Goal: Information Seeking & Learning: Learn about a topic

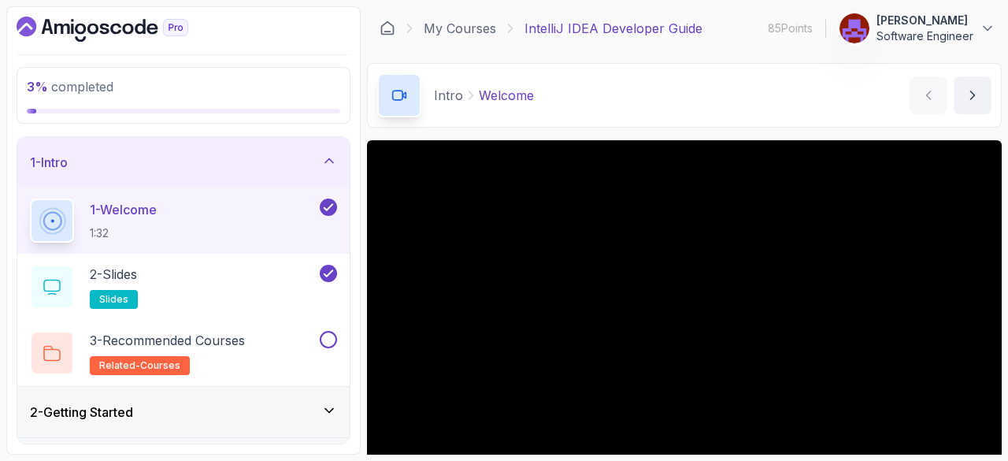
click at [460, 30] on link "My Courses" at bounding box center [460, 28] width 72 height 19
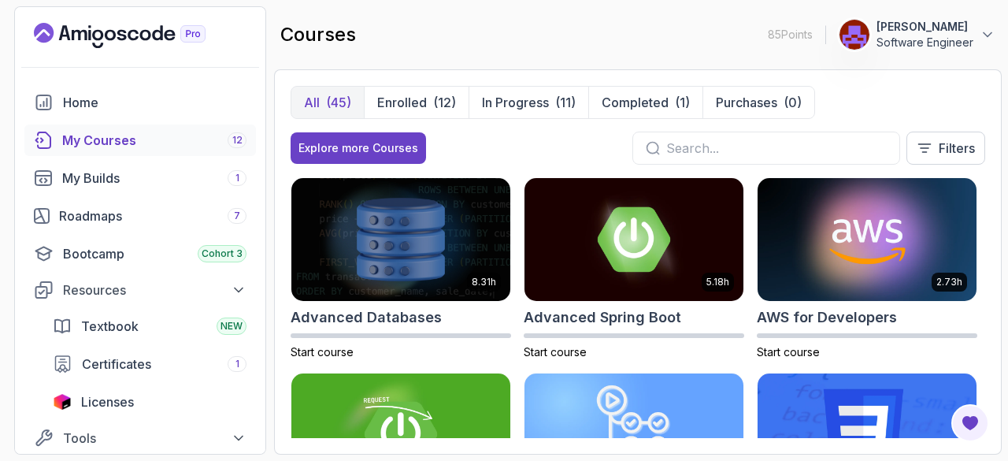
click at [160, 253] on div "Bootcamp Cohort 3" at bounding box center [154, 253] width 183 height 19
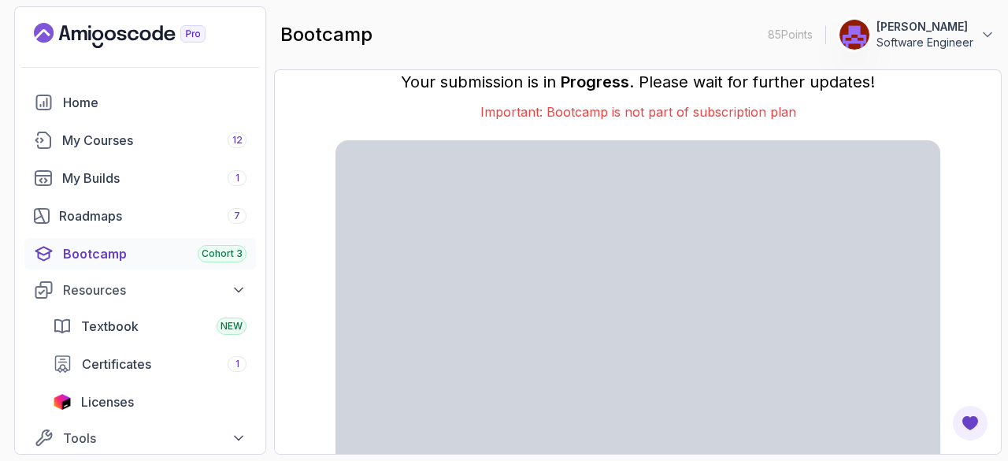
click at [117, 106] on div "Home" at bounding box center [154, 102] width 183 height 19
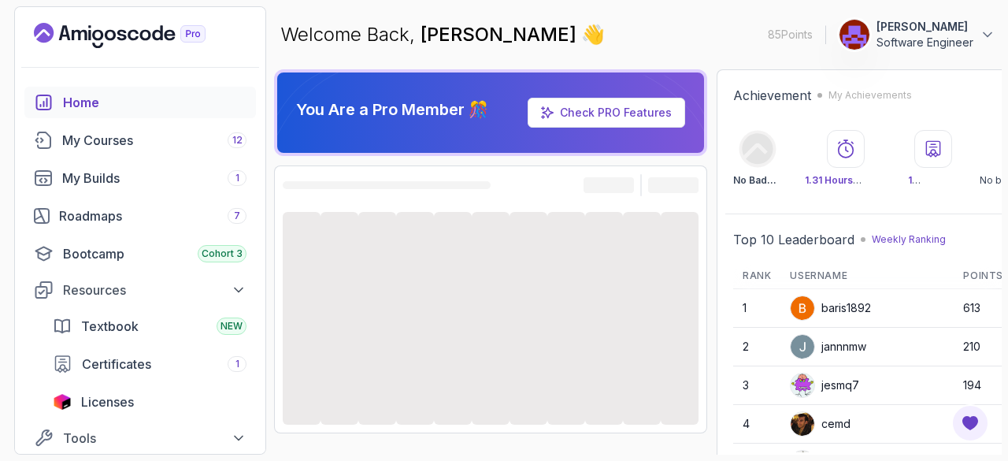
click at [139, 139] on div "My Courses 12" at bounding box center [154, 140] width 184 height 19
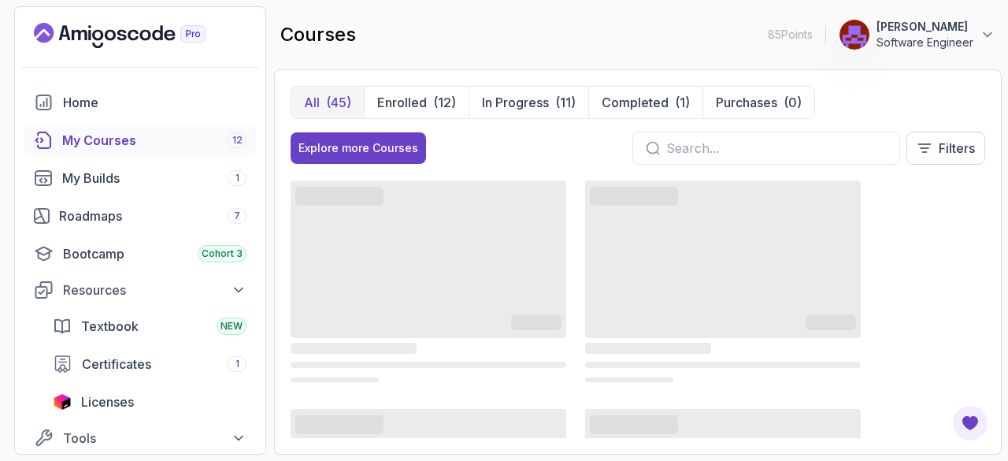
click at [368, 140] on div "Explore more Courses" at bounding box center [358, 148] width 120 height 16
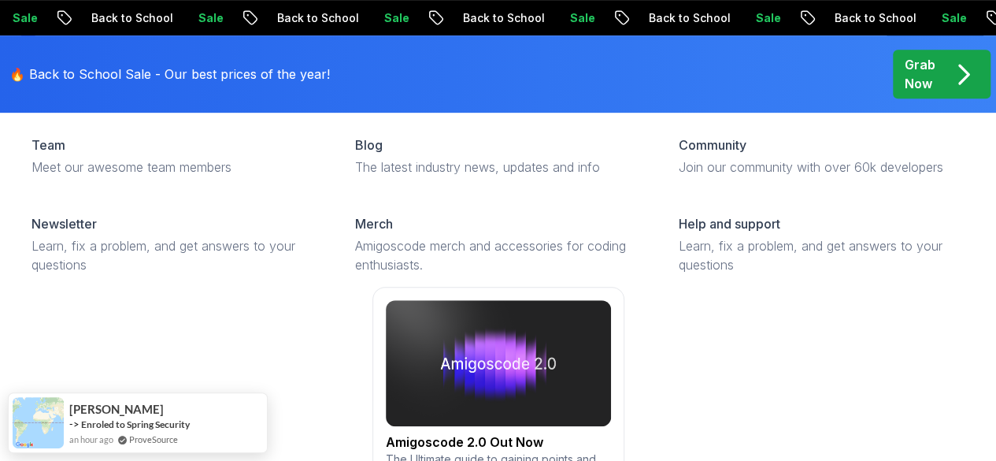
scroll to position [348, 0]
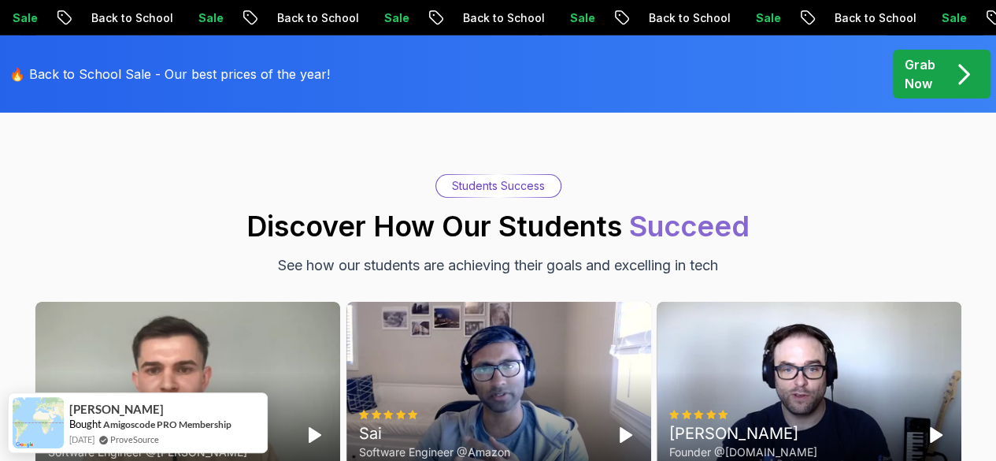
scroll to position [5670, 0]
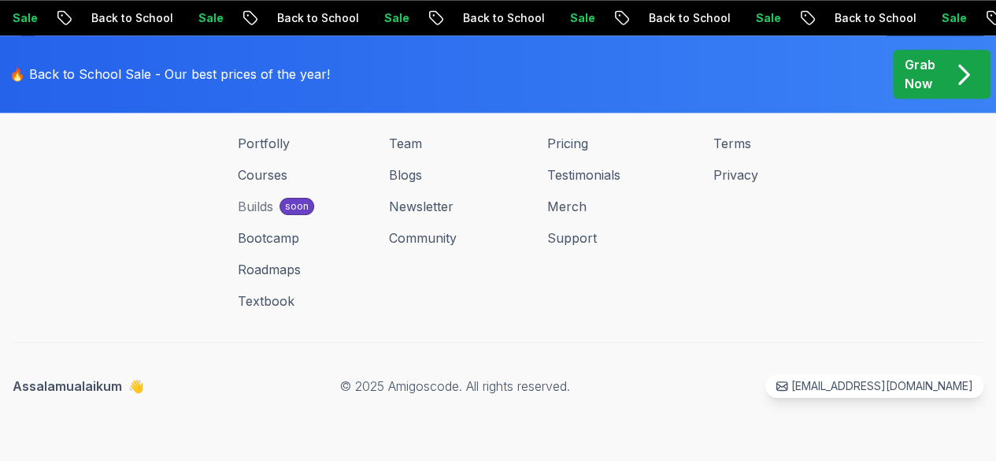
scroll to position [2720, 0]
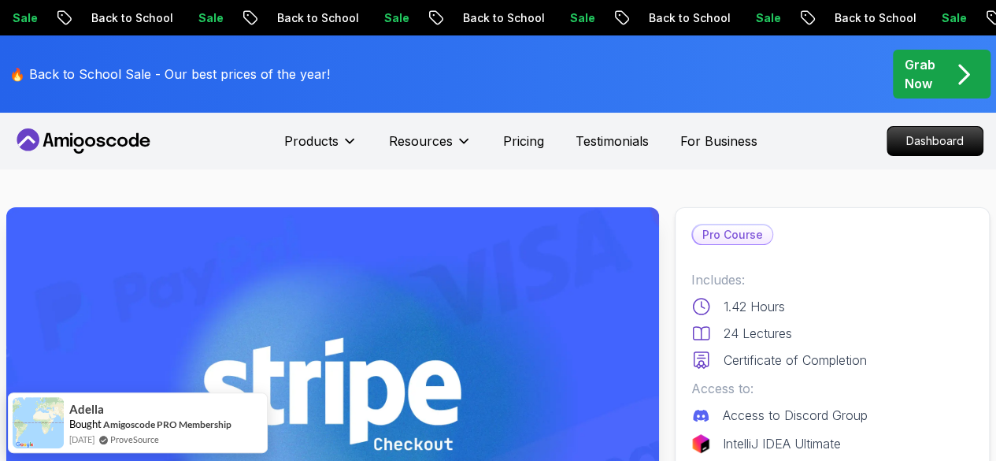
click at [938, 73] on div "Grab Now" at bounding box center [942, 74] width 74 height 38
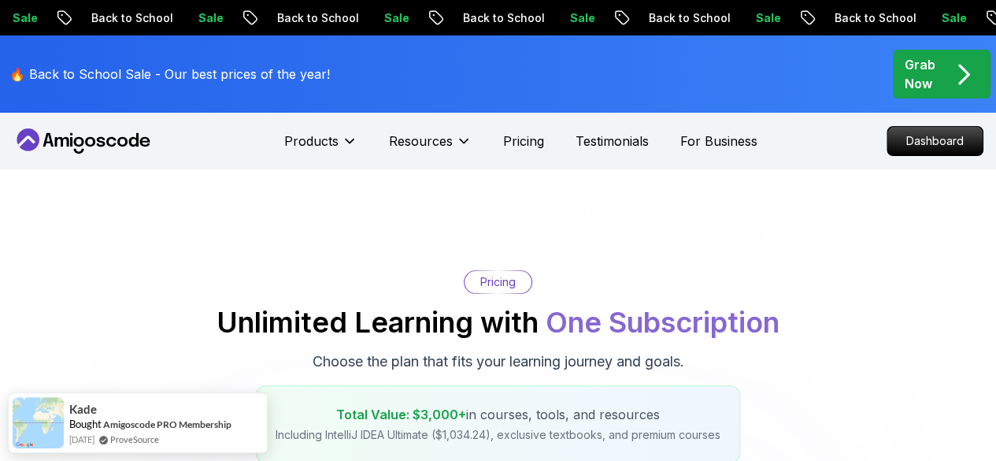
click at [944, 146] on p "Dashboard" at bounding box center [934, 141] width 95 height 28
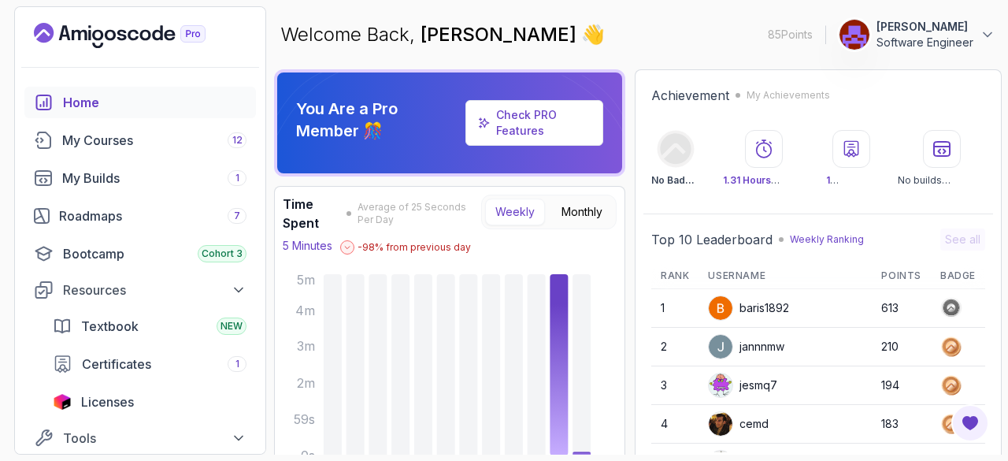
click at [138, 142] on div "My Courses 12" at bounding box center [154, 140] width 184 height 19
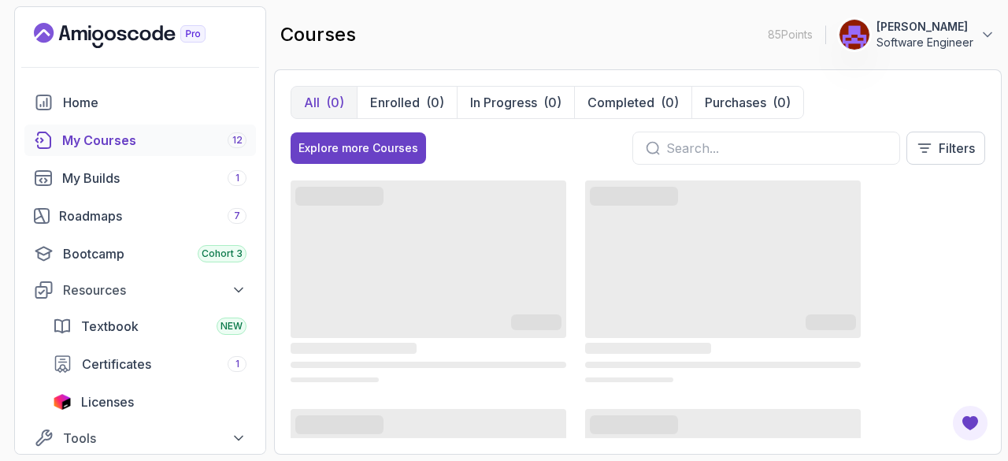
click at [389, 106] on p "Enrolled" at bounding box center [395, 102] width 50 height 19
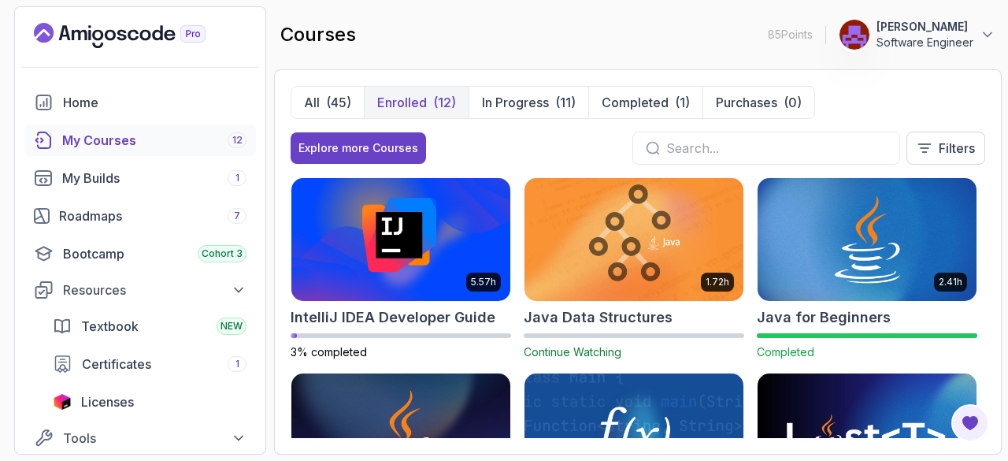
click at [392, 255] on img at bounding box center [400, 239] width 219 height 123
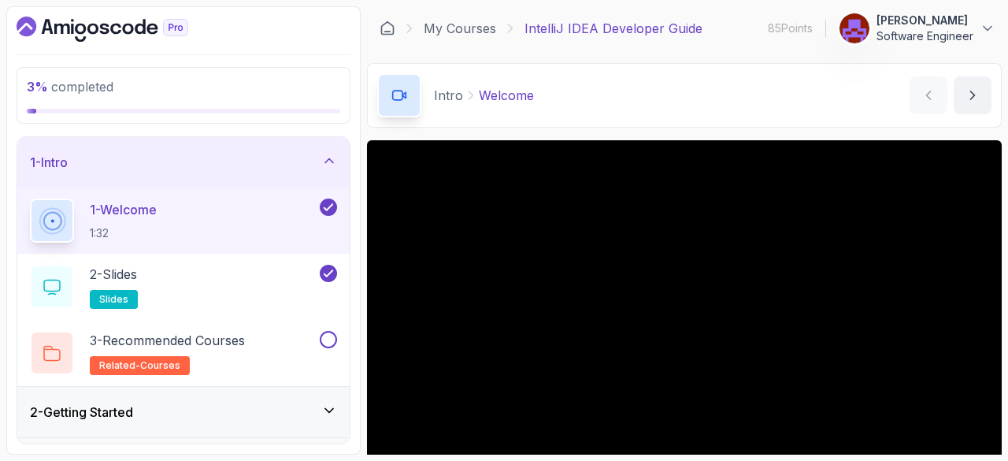
click at [334, 342] on button at bounding box center [328, 339] width 17 height 17
click at [181, 282] on div "2 - Slides slides" at bounding box center [173, 287] width 287 height 44
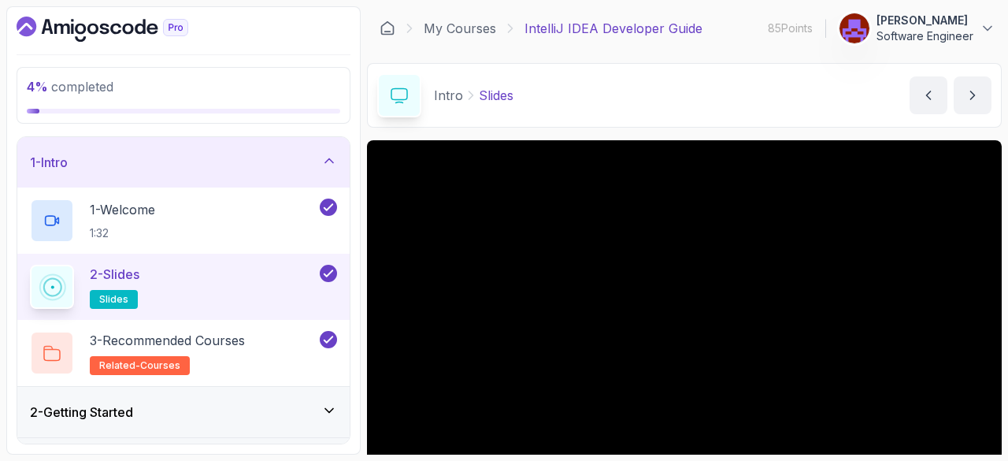
click at [210, 347] on p "3 - Recommended Courses" at bounding box center [167, 340] width 155 height 19
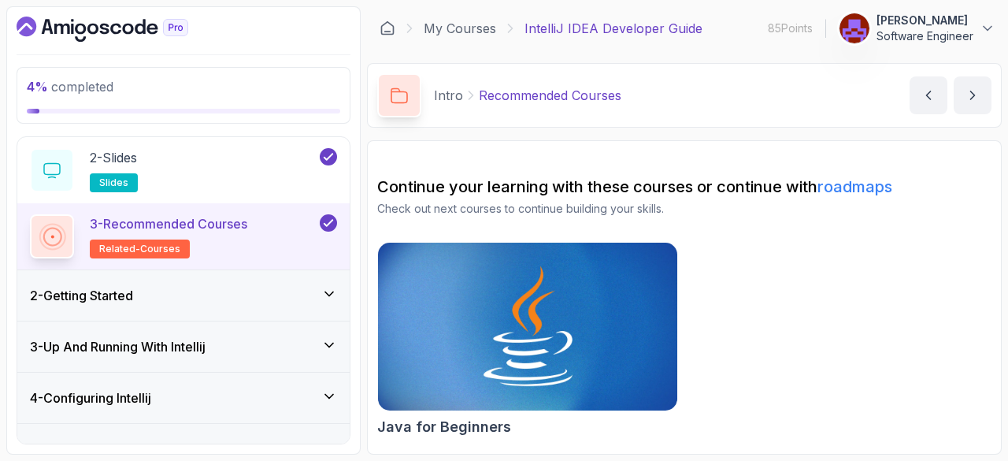
scroll to position [118, 0]
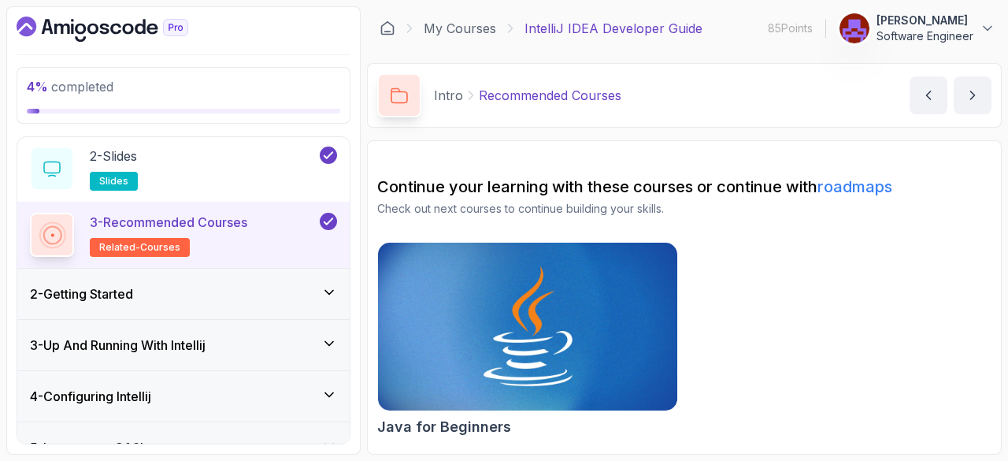
click at [327, 288] on icon at bounding box center [329, 292] width 16 height 16
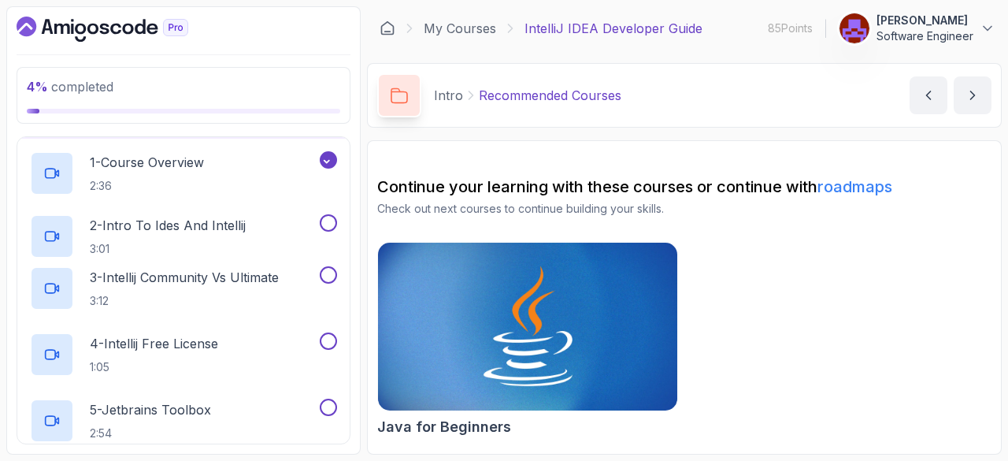
scroll to position [67, 0]
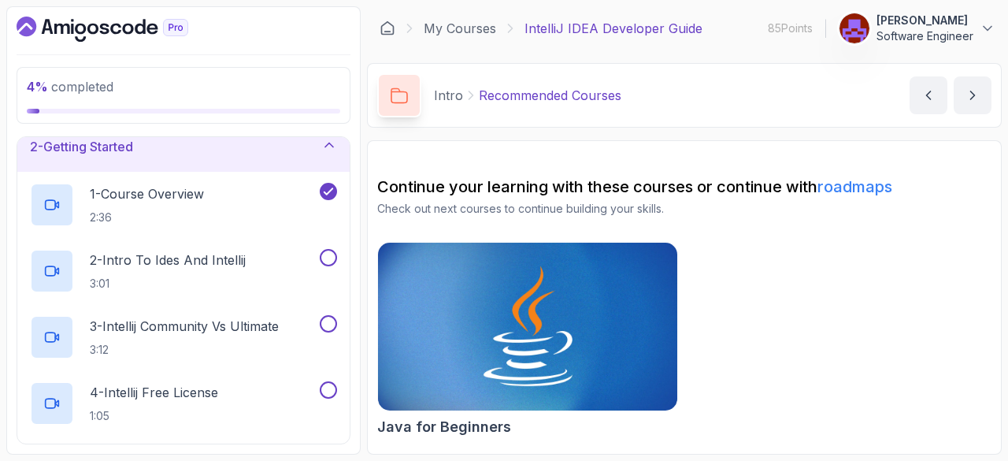
click at [204, 198] on p "1 - Course Overview" at bounding box center [147, 193] width 114 height 19
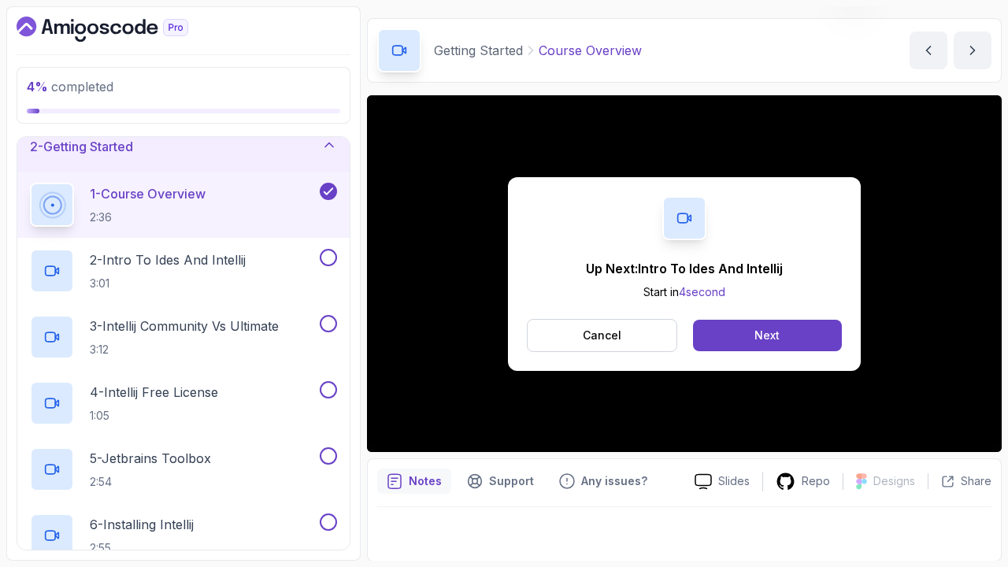
scroll to position [151, 0]
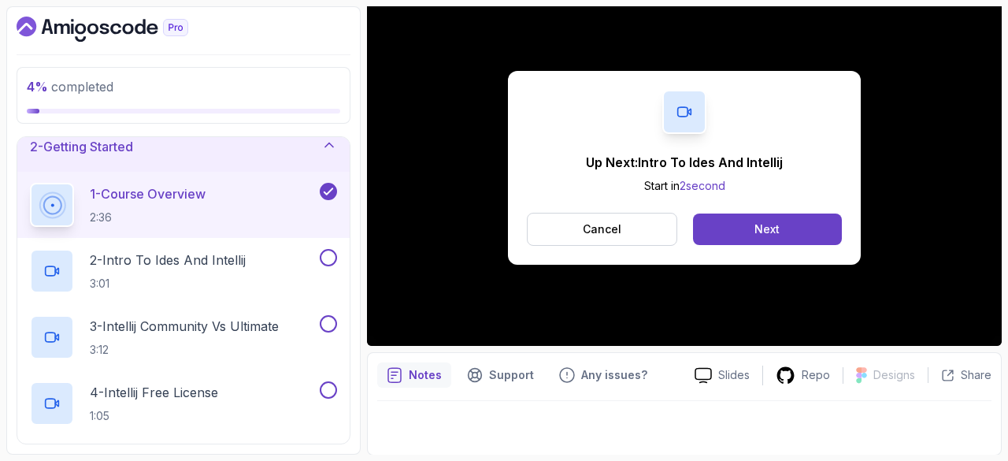
click at [799, 228] on button "Next" at bounding box center [767, 228] width 149 height 31
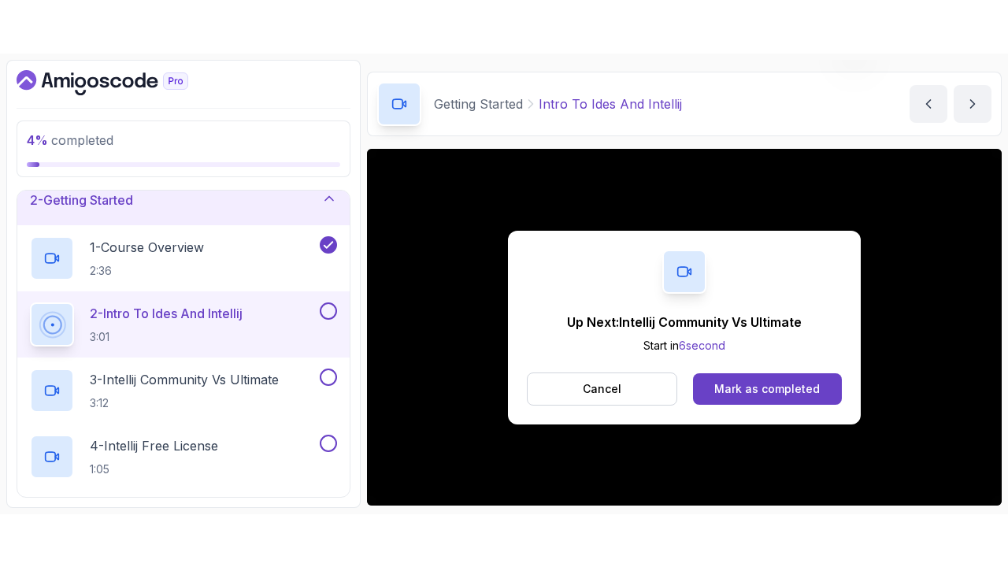
scroll to position [151, 0]
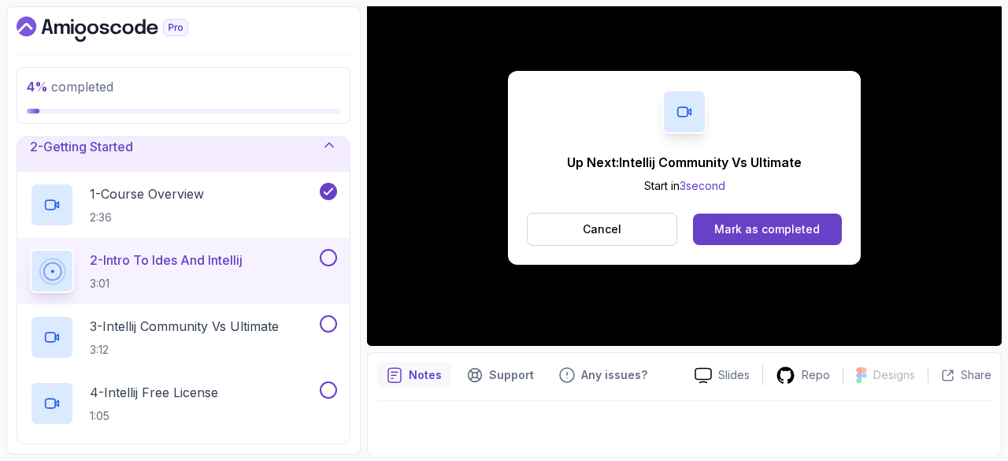
click at [761, 221] on div "Mark as completed" at bounding box center [766, 229] width 105 height 16
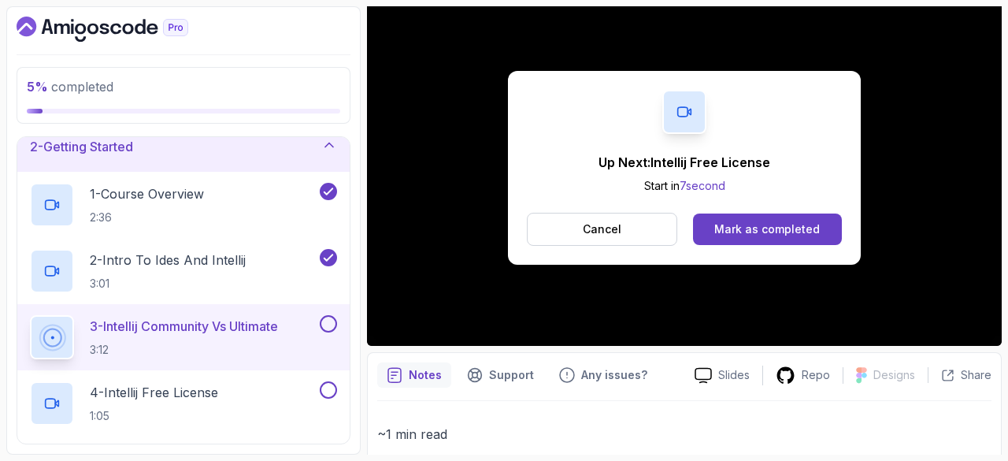
click at [737, 228] on div "Mark as completed" at bounding box center [766, 229] width 105 height 16
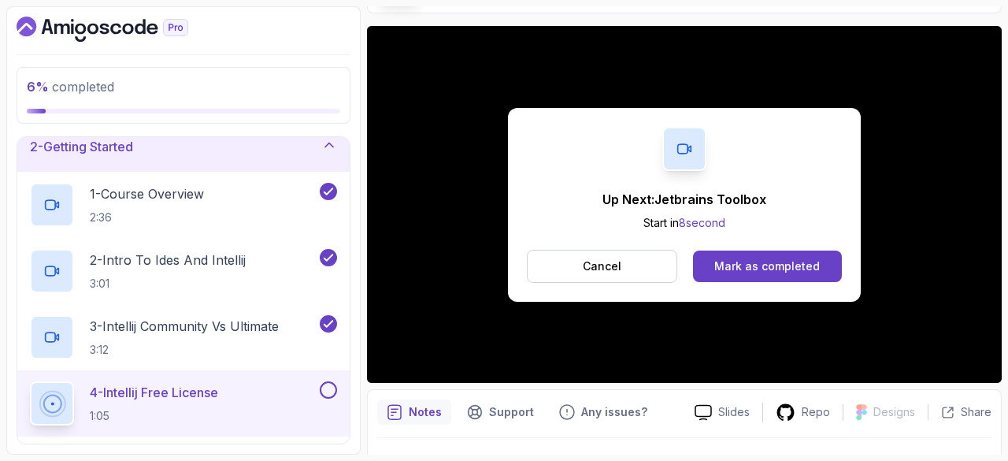
scroll to position [151, 0]
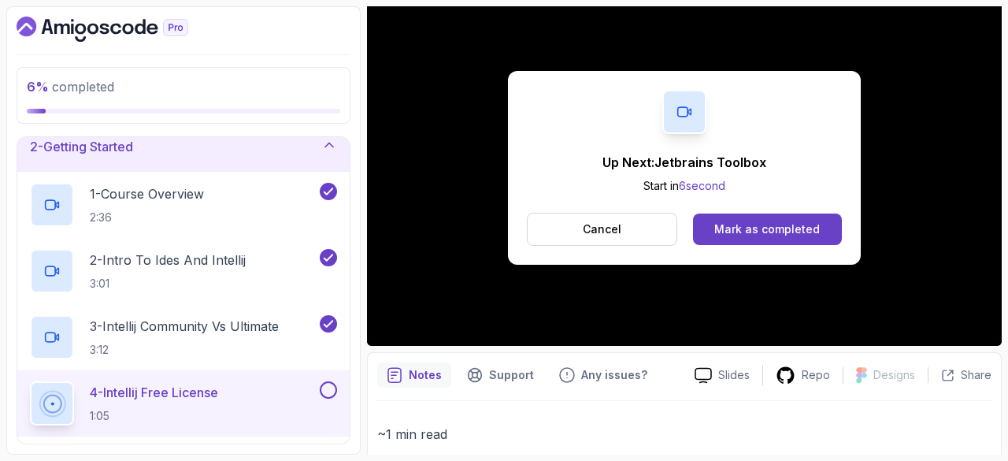
click at [817, 228] on button "Mark as completed" at bounding box center [767, 228] width 149 height 31
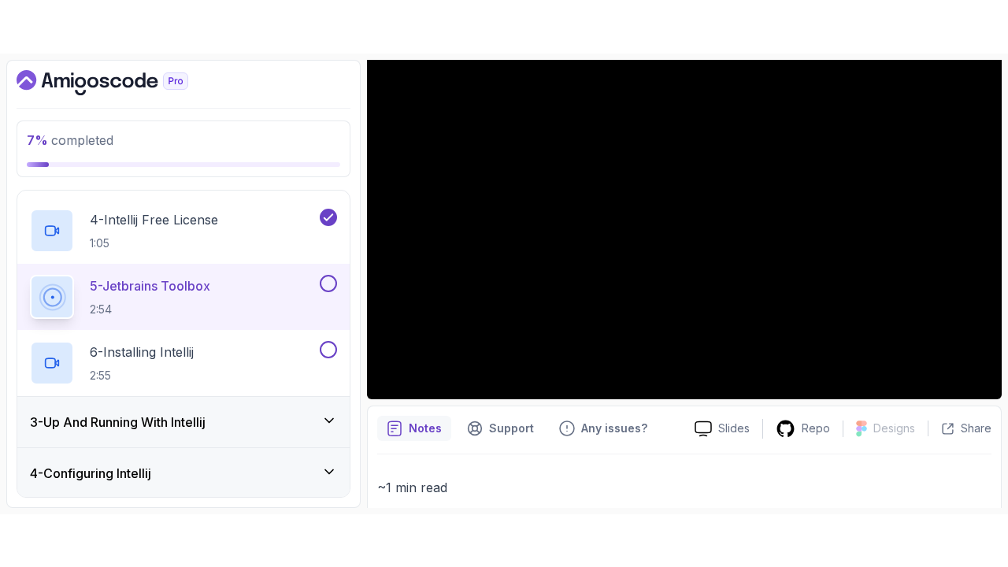
scroll to position [298, 0]
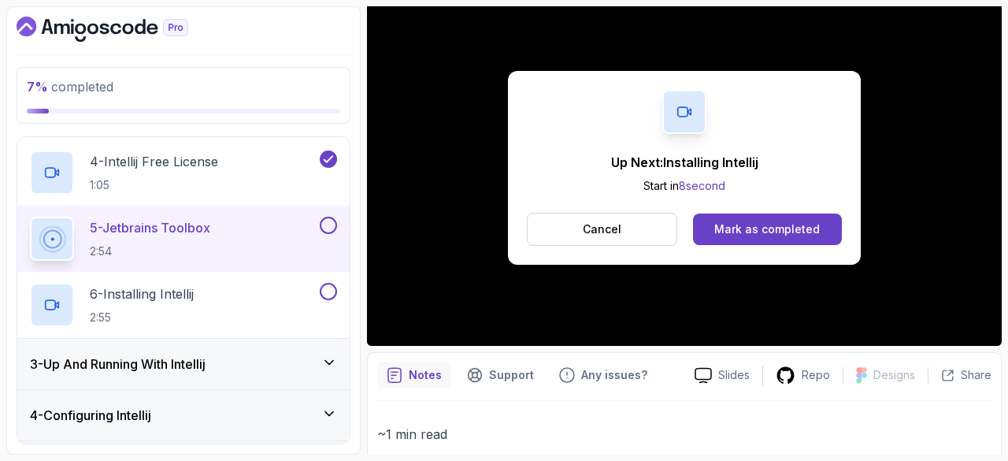
click at [802, 231] on div "Mark as completed" at bounding box center [766, 229] width 105 height 16
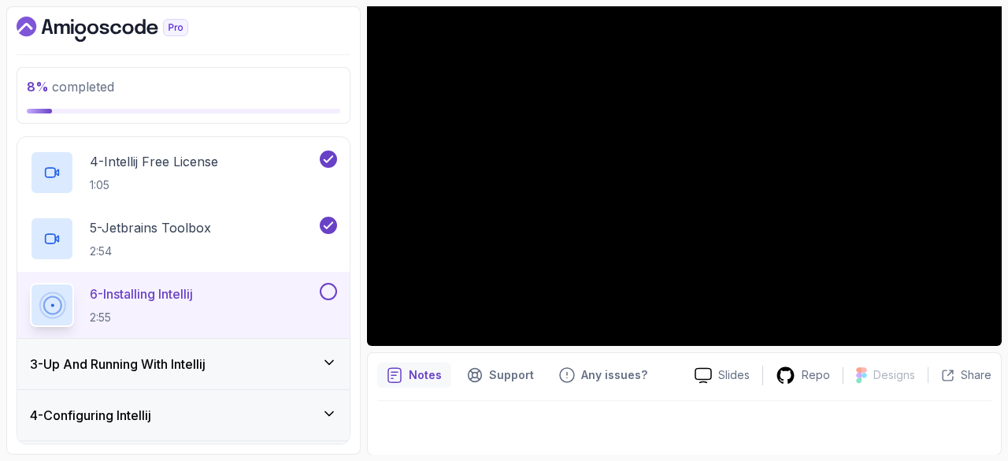
scroll to position [45, 0]
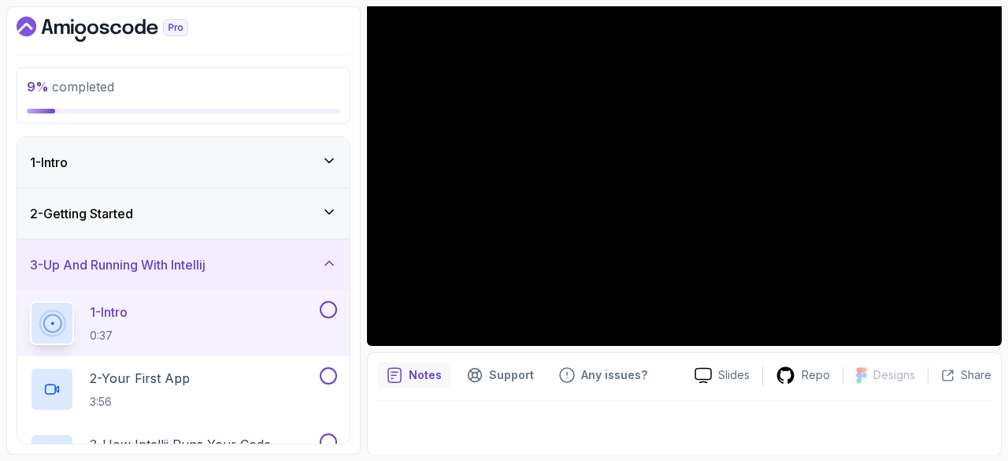
click at [331, 206] on icon at bounding box center [329, 212] width 16 height 16
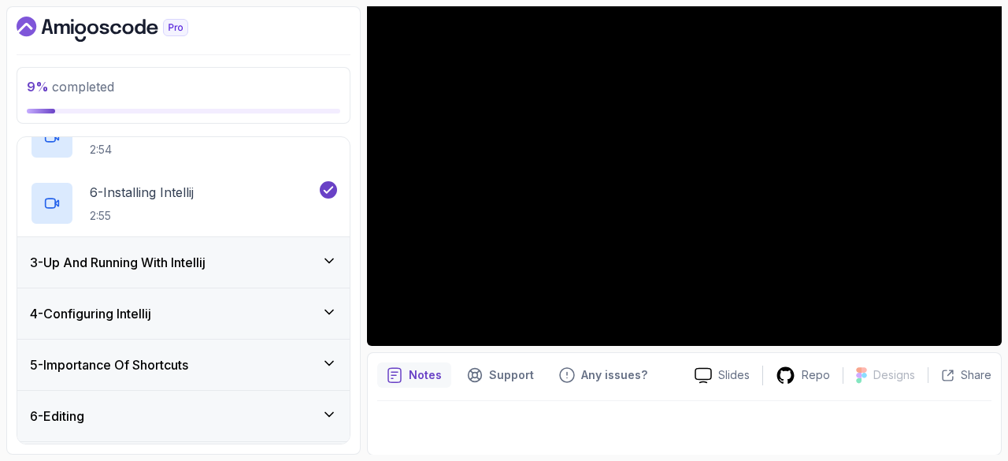
scroll to position [402, 0]
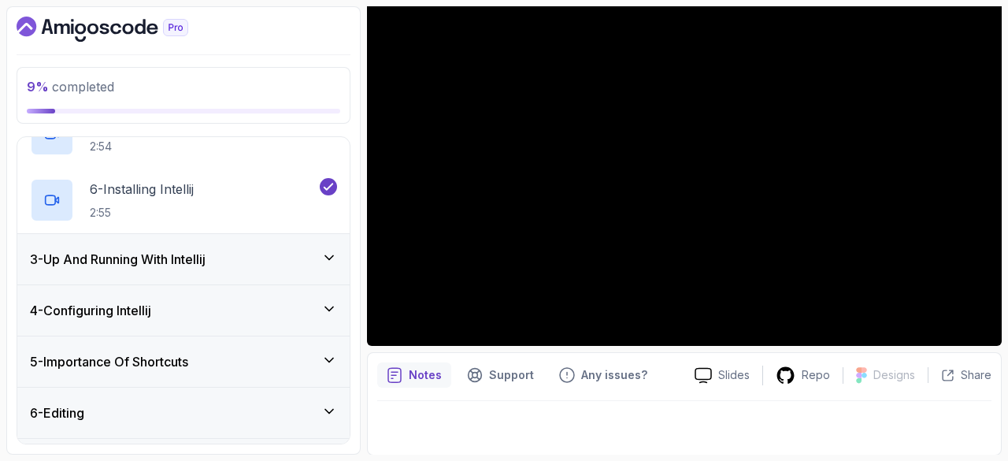
click at [327, 257] on icon at bounding box center [329, 258] width 16 height 16
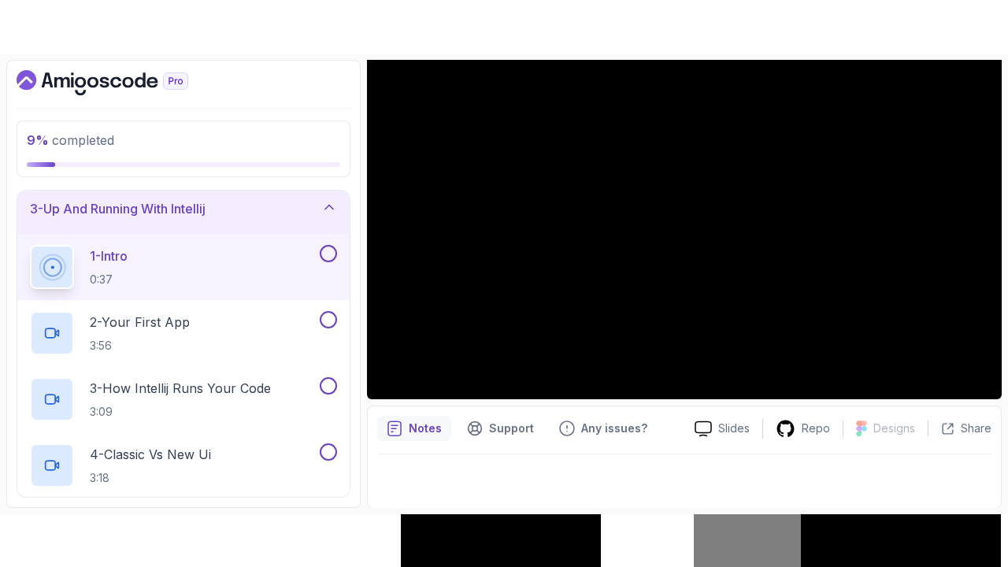
scroll to position [108, 0]
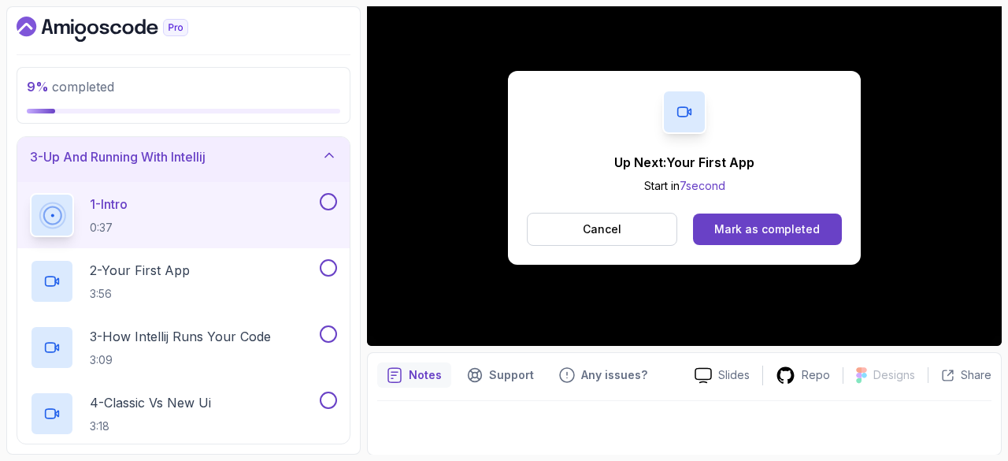
click at [772, 231] on div "Mark as completed" at bounding box center [766, 229] width 105 height 16
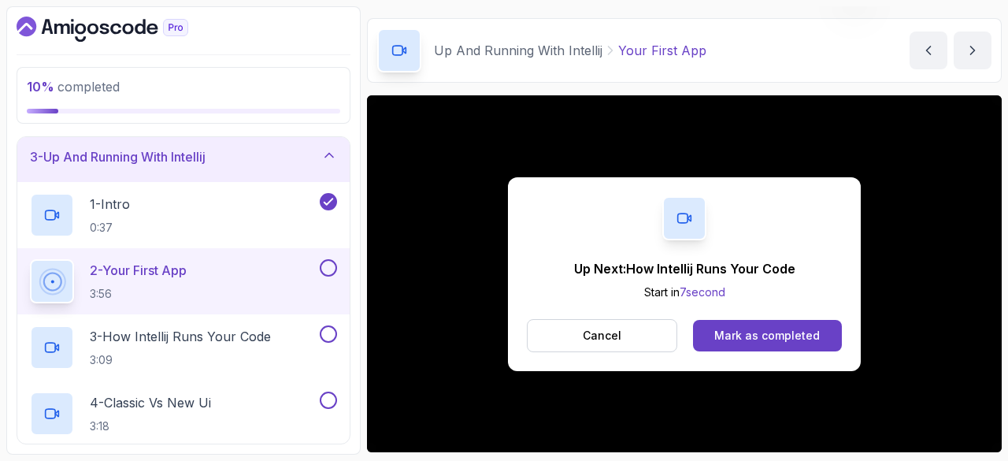
scroll to position [151, 0]
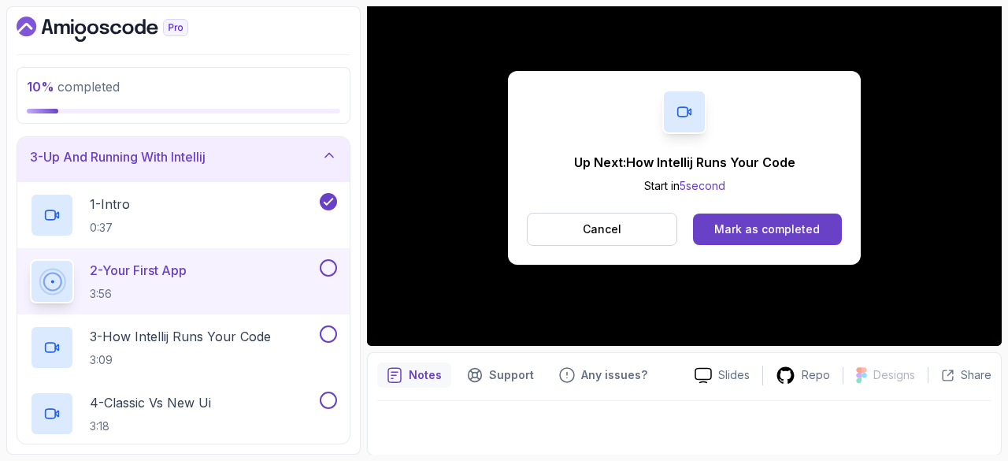
click at [791, 223] on div "Mark as completed" at bounding box center [766, 229] width 105 height 16
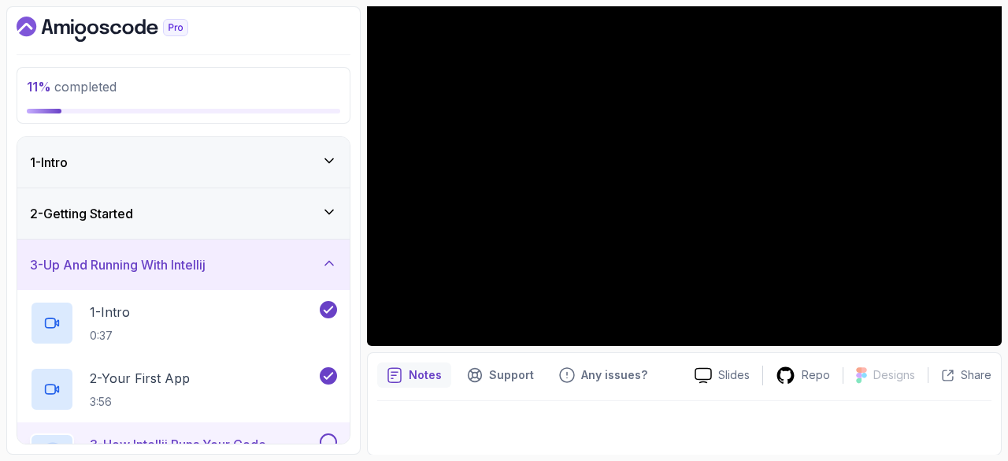
click at [120, 24] on icon "Dashboard" at bounding box center [115, 29] width 11 height 11
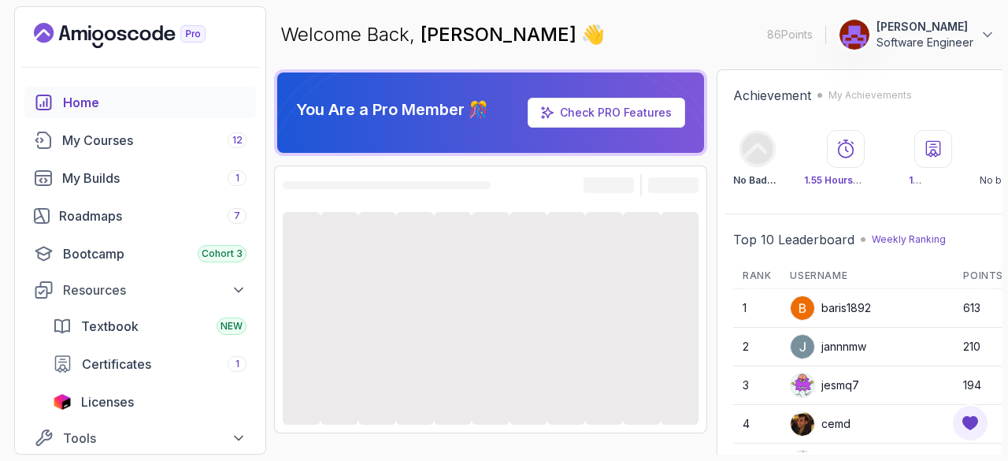
click at [160, 141] on div "My Courses 12" at bounding box center [154, 140] width 184 height 19
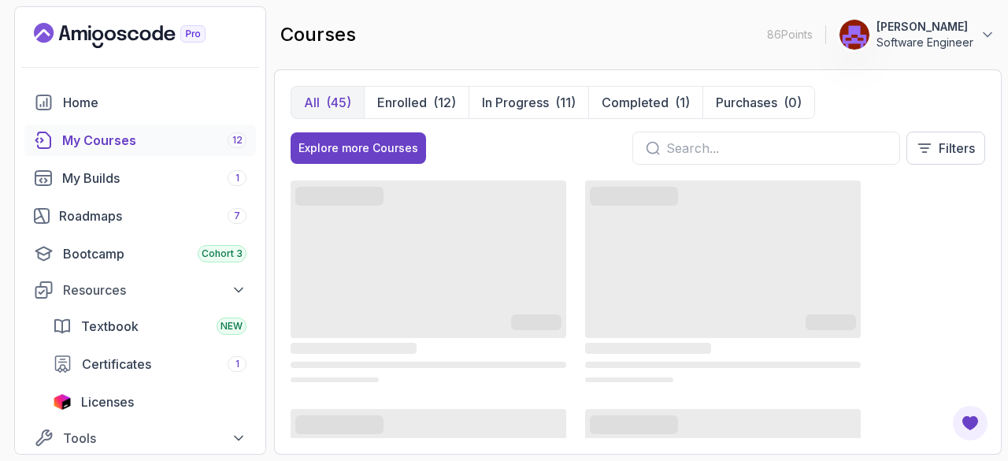
click at [640, 100] on p "Completed" at bounding box center [635, 102] width 67 height 19
click at [642, 98] on p "Completed" at bounding box center [635, 102] width 67 height 19
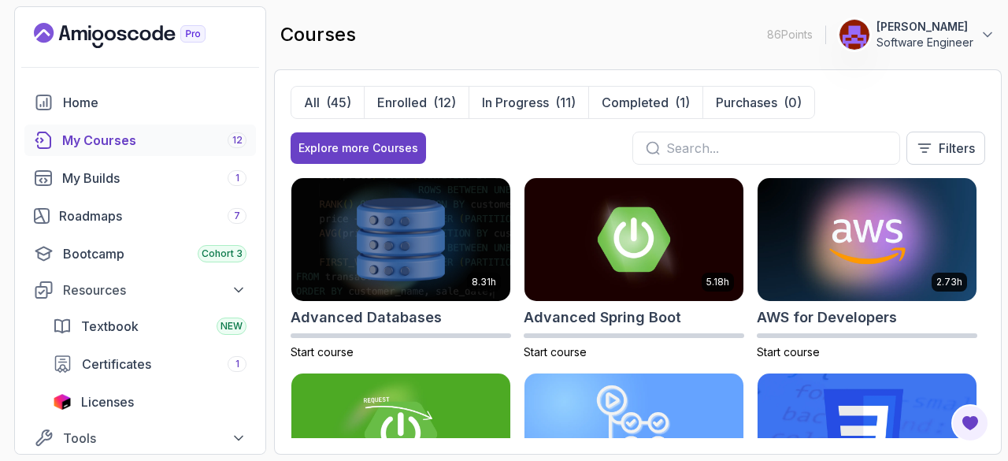
click at [642, 98] on p "Completed" at bounding box center [635, 102] width 67 height 19
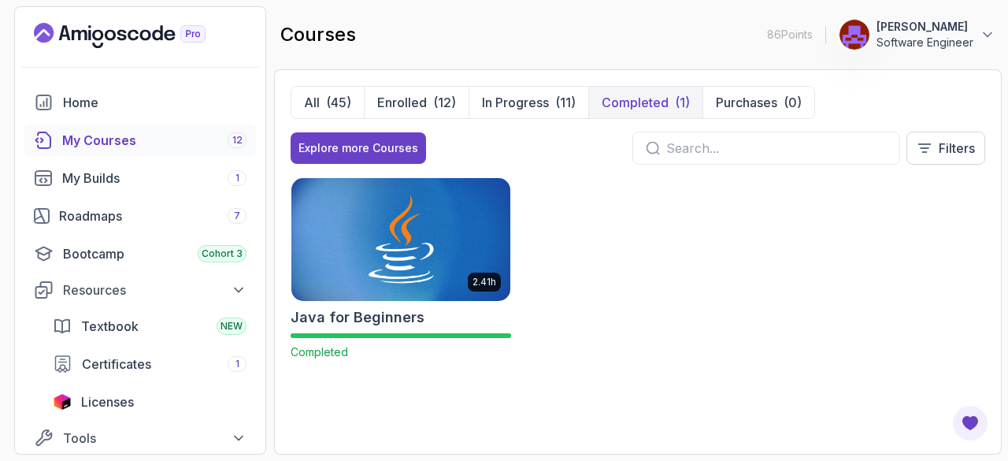
click at [381, 279] on img at bounding box center [400, 239] width 219 height 123
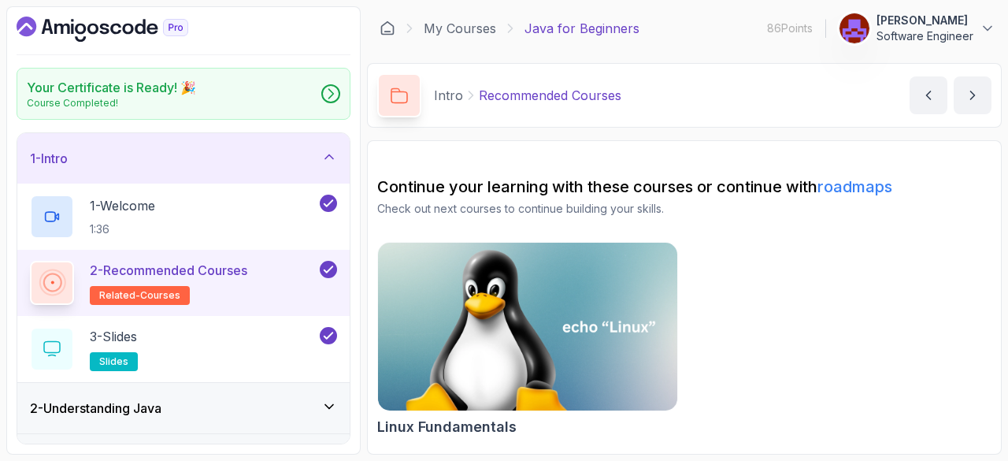
click at [213, 218] on div "1 - Welcome 1:36" at bounding box center [173, 216] width 287 height 44
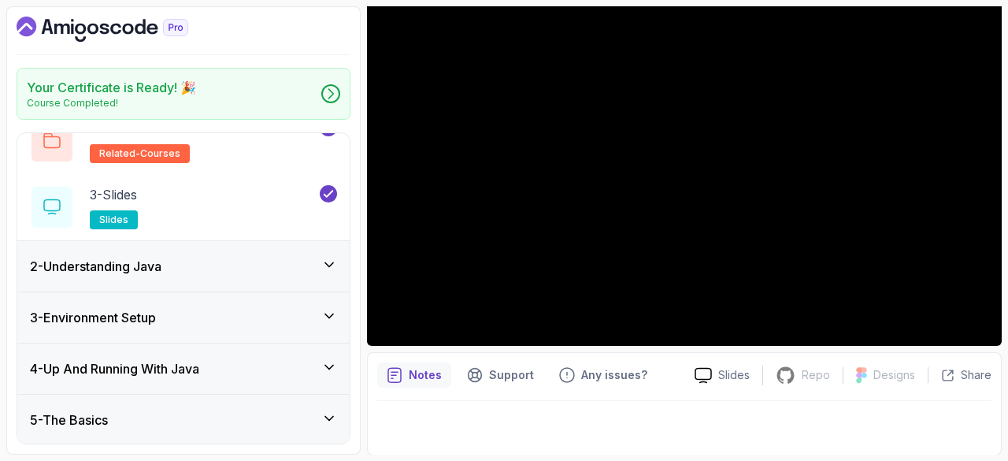
scroll to position [143, 0]
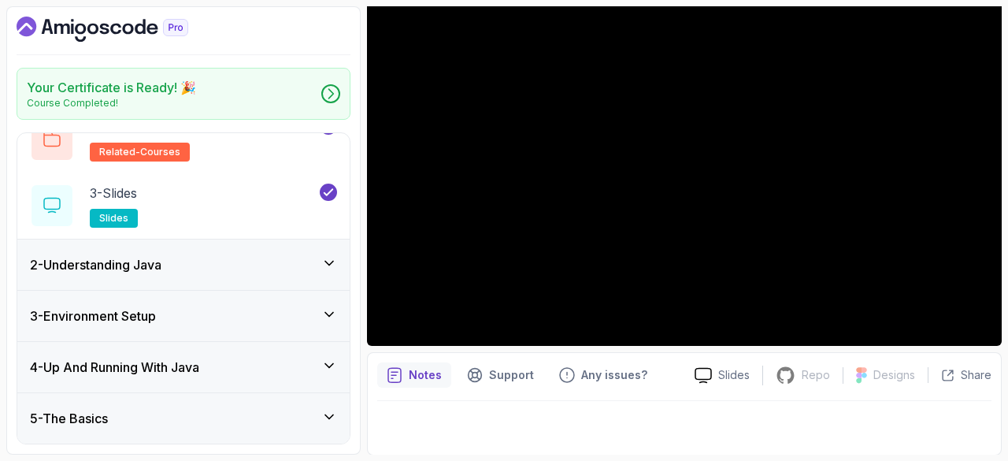
click at [331, 261] on icon at bounding box center [329, 263] width 16 height 16
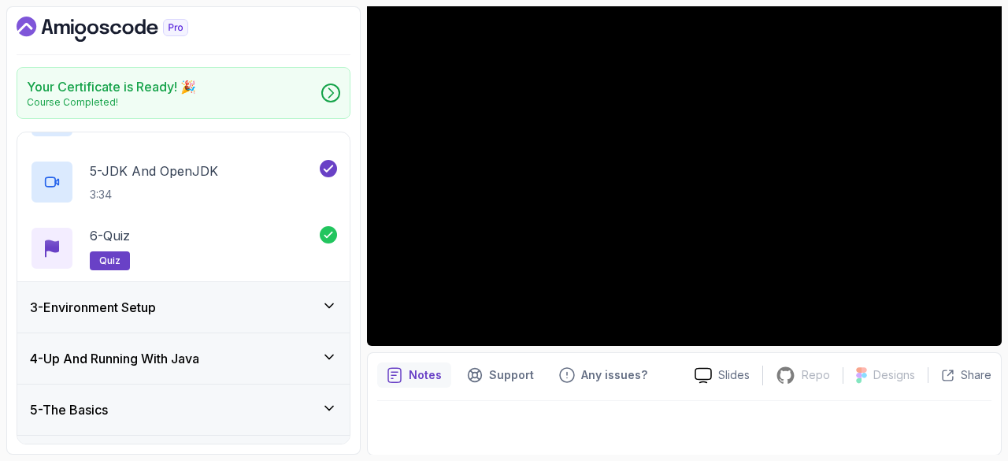
scroll to position [374, 0]
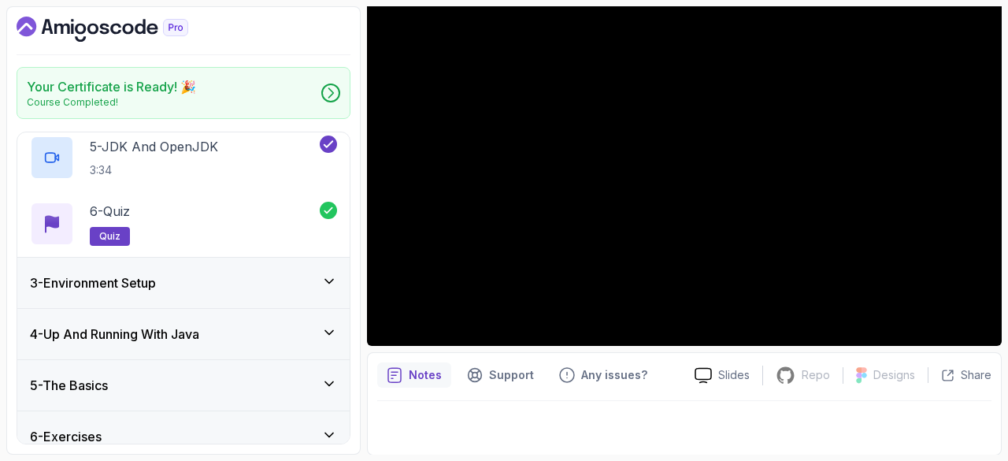
click at [329, 273] on icon at bounding box center [329, 281] width 16 height 16
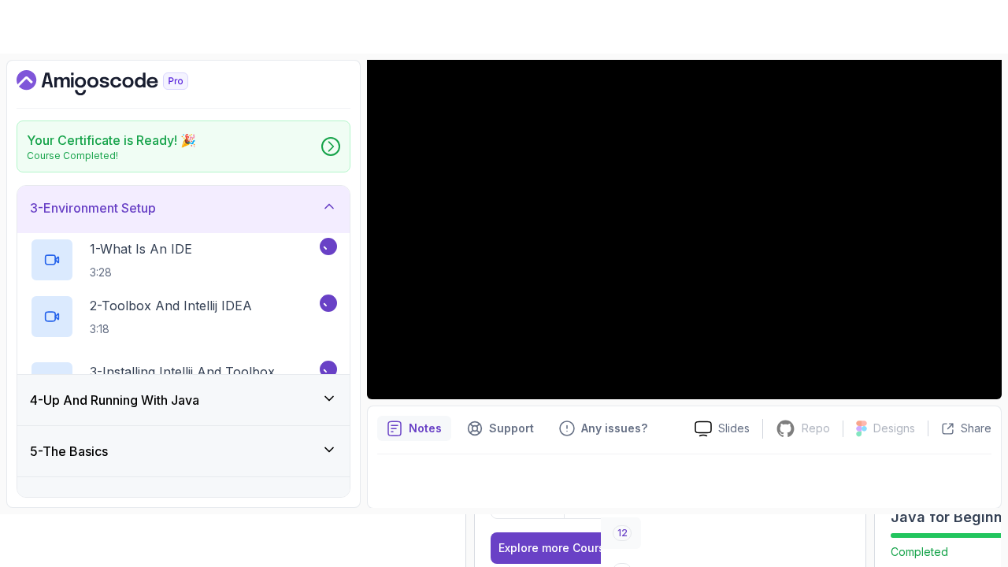
scroll to position [43, 0]
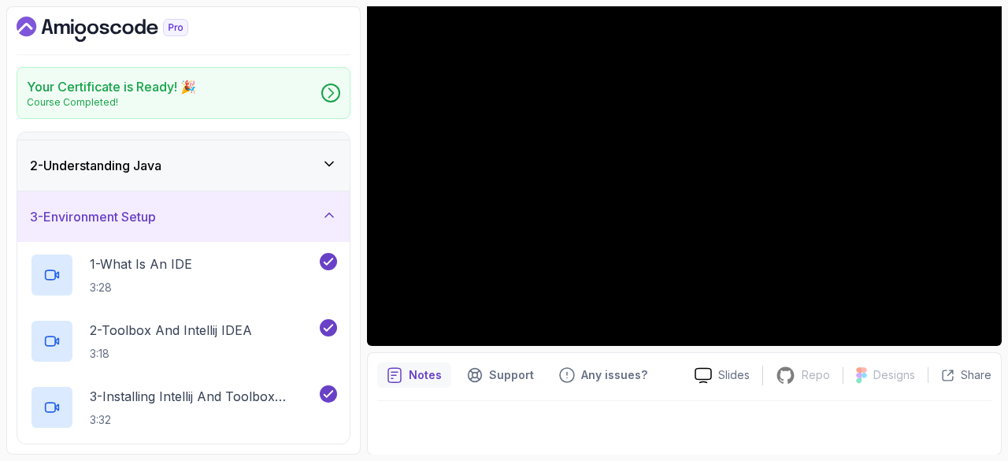
click at [239, 279] on div "1 - What Is An IDE 3:28" at bounding box center [173, 275] width 287 height 44
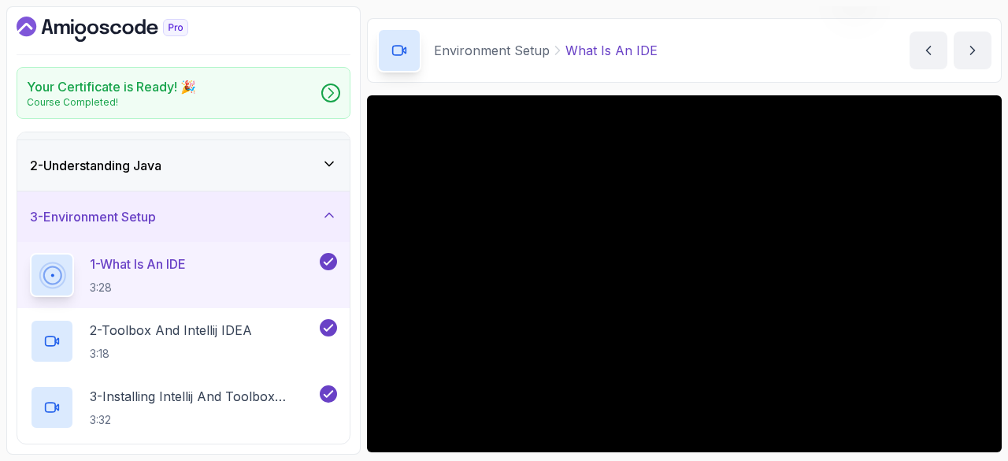
scroll to position [151, 0]
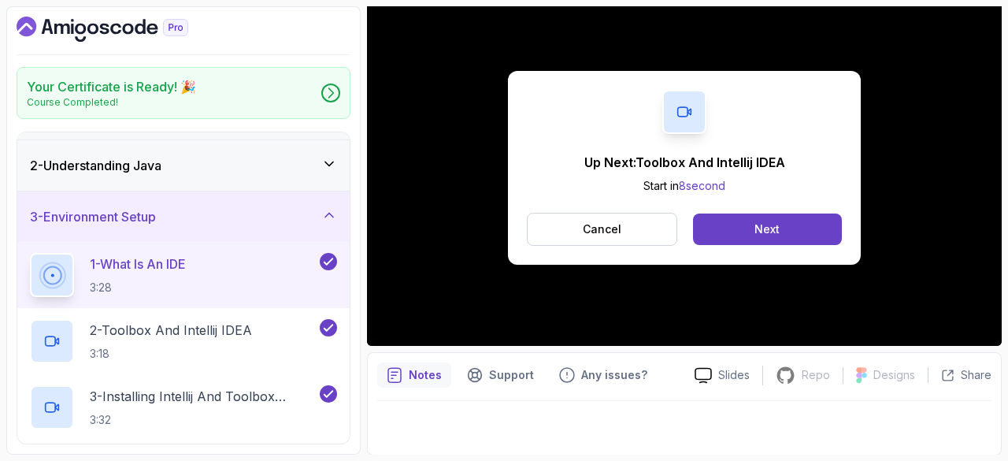
click at [109, 23] on icon "Dashboard" at bounding box center [103, 29] width 172 height 25
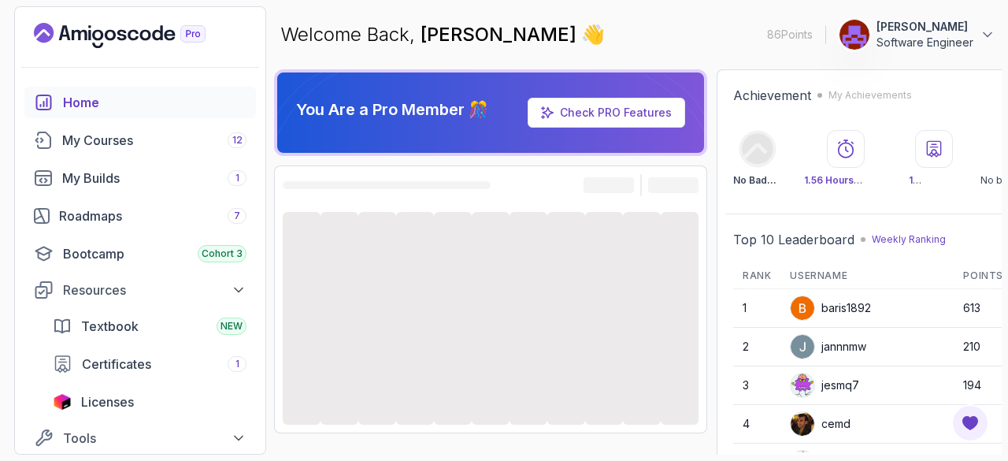
click at [116, 398] on span "Licenses" at bounding box center [107, 401] width 53 height 19
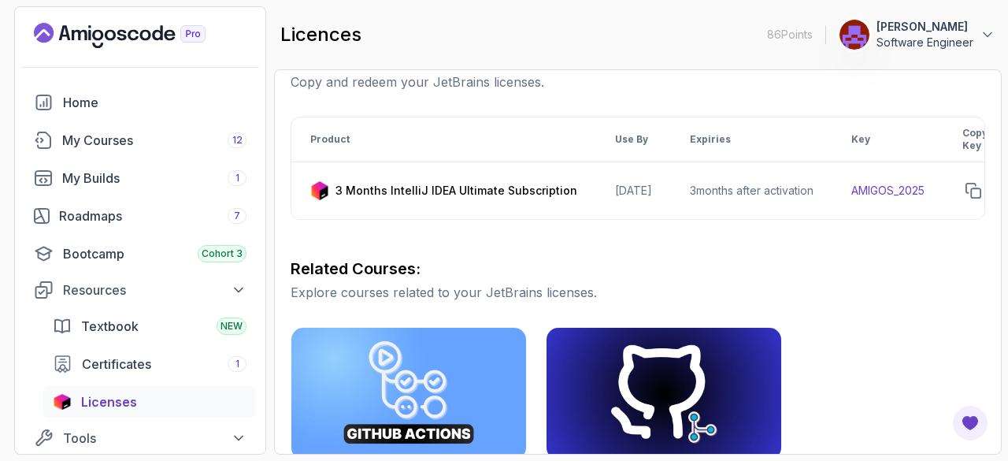
scroll to position [240, 0]
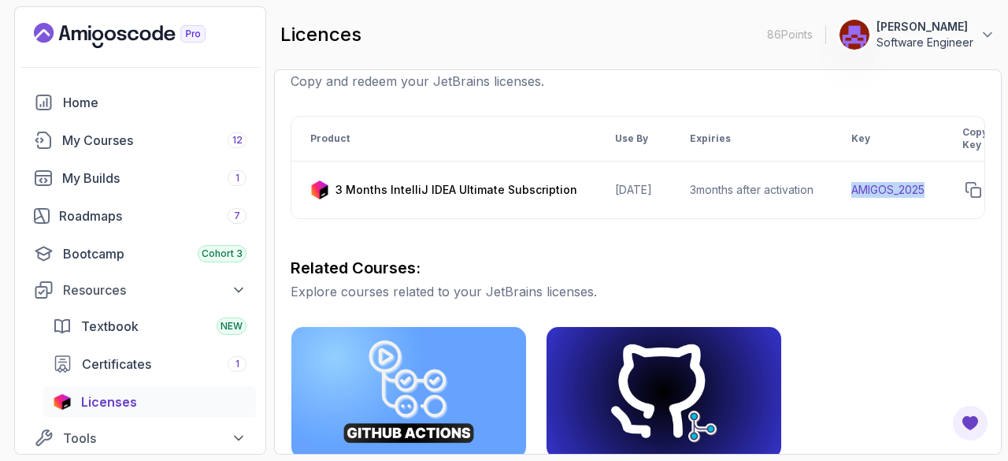
drag, startPoint x: 871, startPoint y: 187, endPoint x: 955, endPoint y: 172, distance: 85.4
click at [943, 172] on td "AMIGOS_2025" at bounding box center [887, 189] width 111 height 57
copy td "AMIGOS_2025"
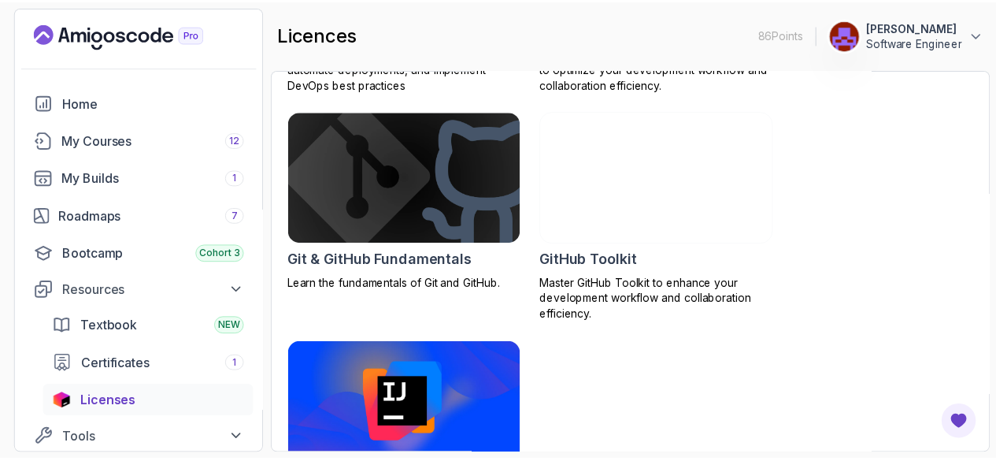
scroll to position [790, 0]
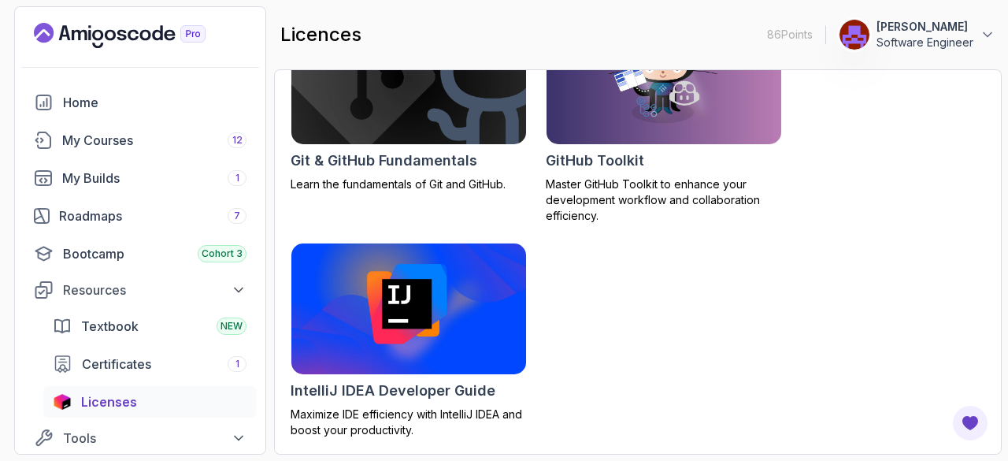
click at [405, 312] on img at bounding box center [408, 308] width 235 height 131
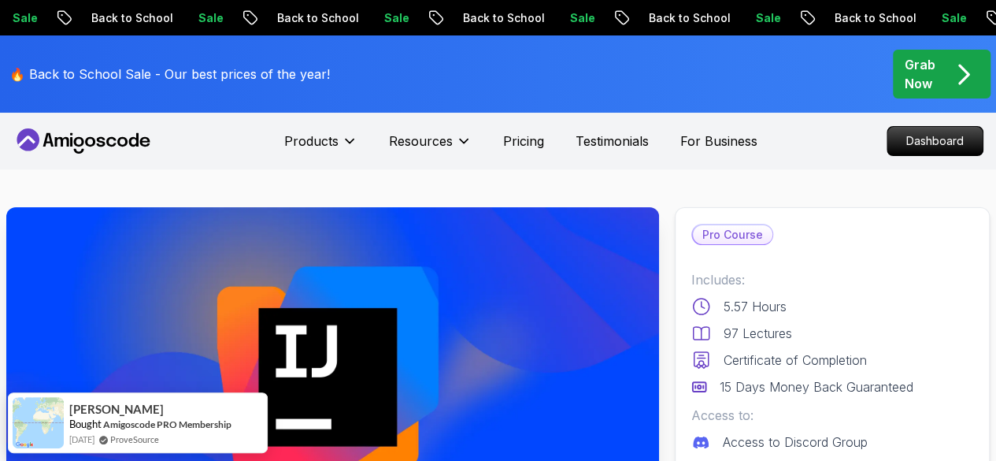
click at [953, 139] on p "Dashboard" at bounding box center [934, 141] width 95 height 28
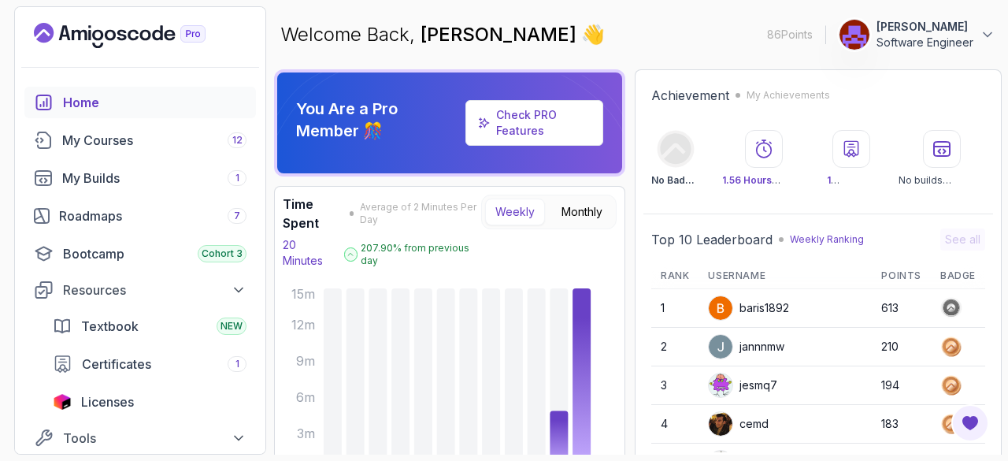
click at [178, 143] on div "My Courses 12" at bounding box center [154, 140] width 184 height 19
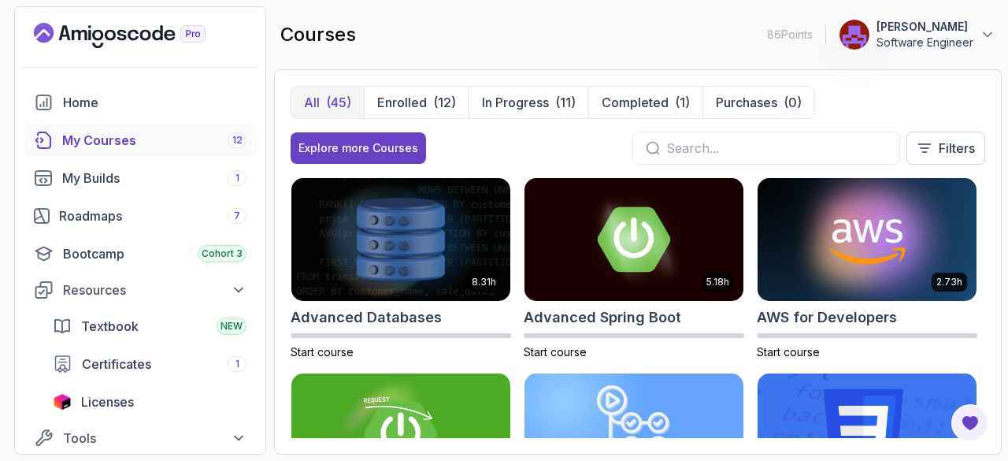
click at [143, 325] on div "Textbook NEW" at bounding box center [163, 325] width 165 height 19
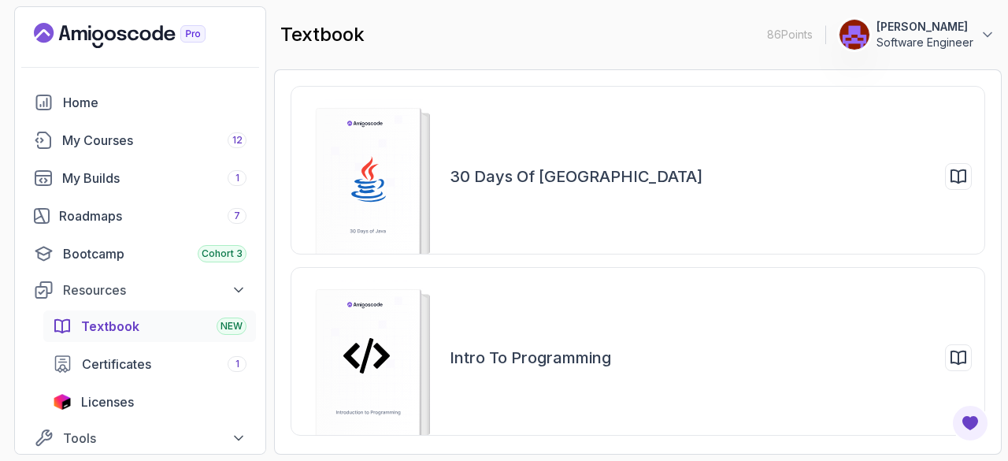
click at [475, 368] on div "Intro to Programming" at bounding box center [530, 357] width 161 height 27
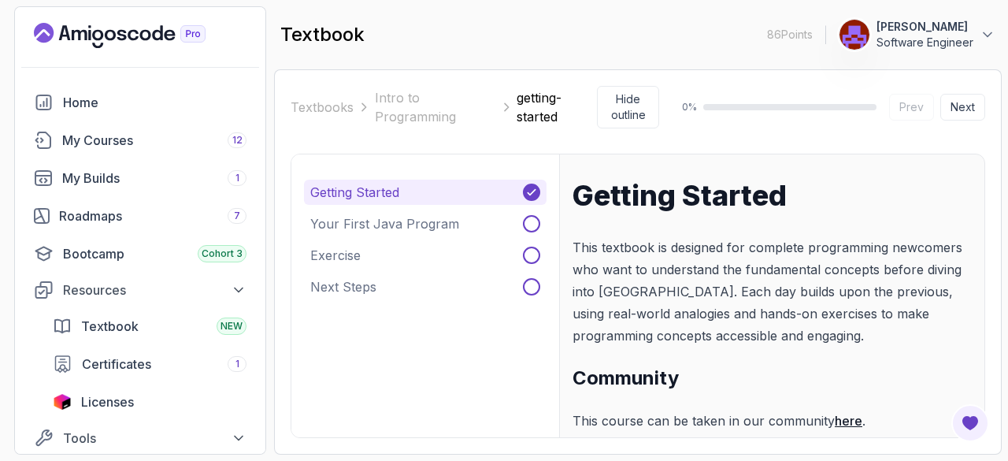
click at [959, 103] on button "Next" at bounding box center [962, 107] width 45 height 27
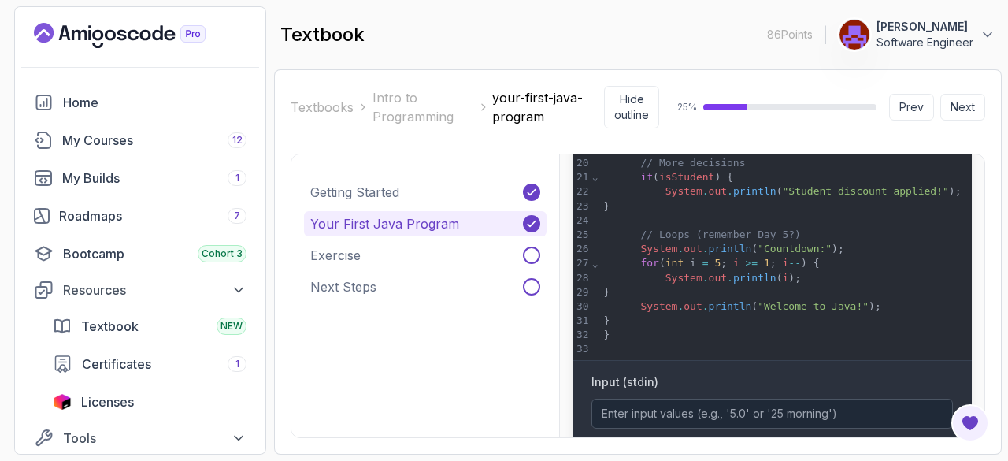
scroll to position [1591, 0]
click at [408, 291] on button "Next Steps" at bounding box center [425, 286] width 242 height 25
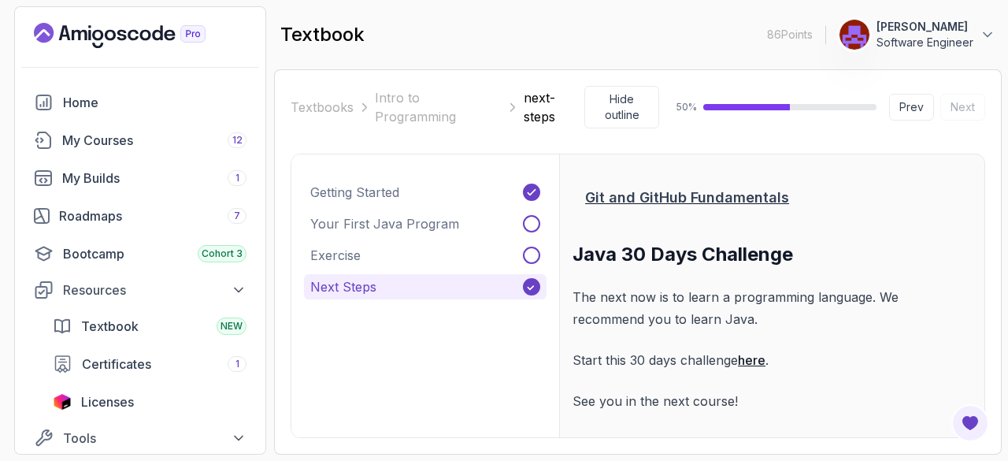
scroll to position [461, 0]
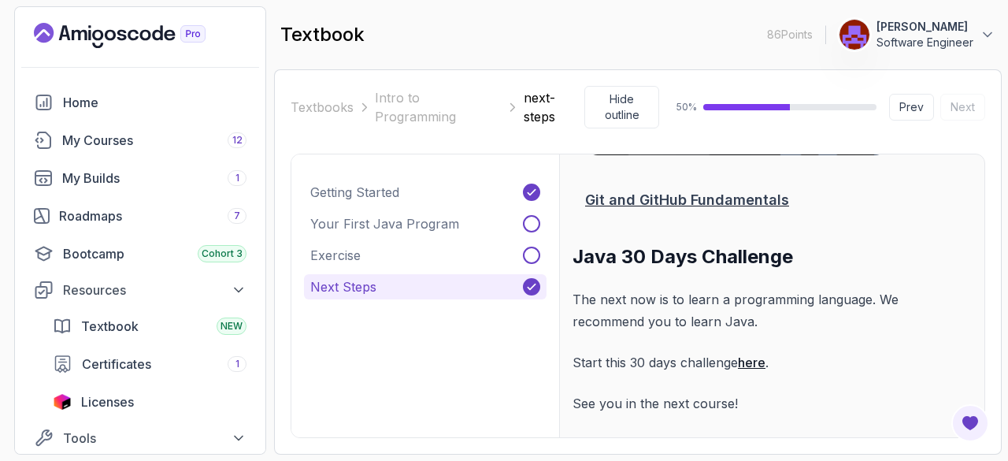
click at [213, 328] on div "Textbook NEW" at bounding box center [163, 325] width 165 height 19
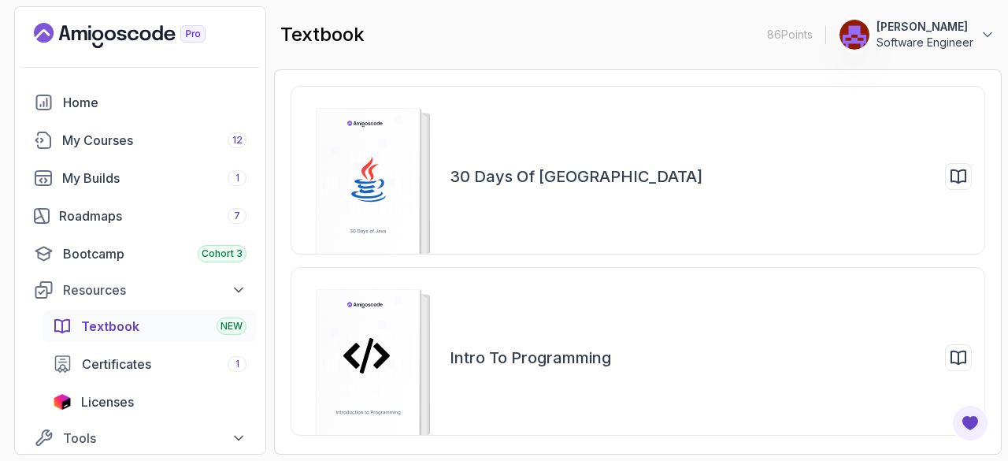
click at [355, 167] on rect at bounding box center [359, 167] width 8 height 8
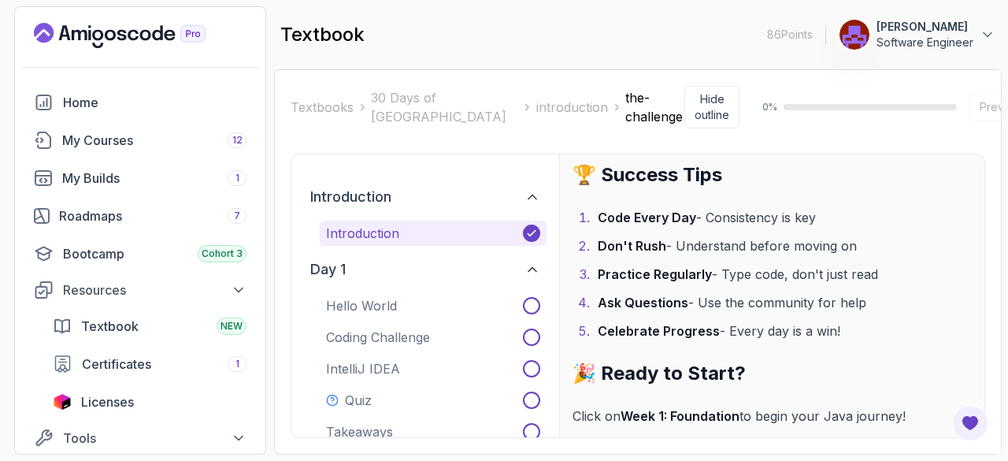
scroll to position [2735, 0]
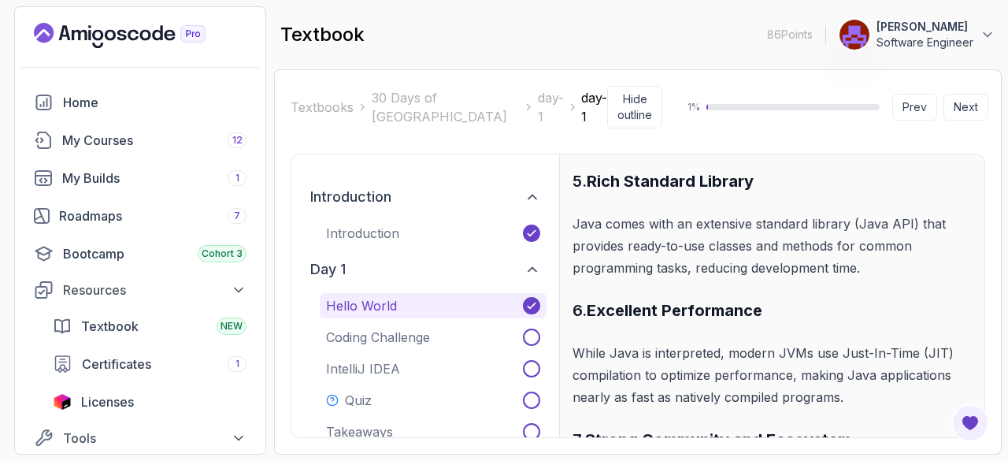
click at [918, 97] on button "Prev" at bounding box center [914, 107] width 45 height 27
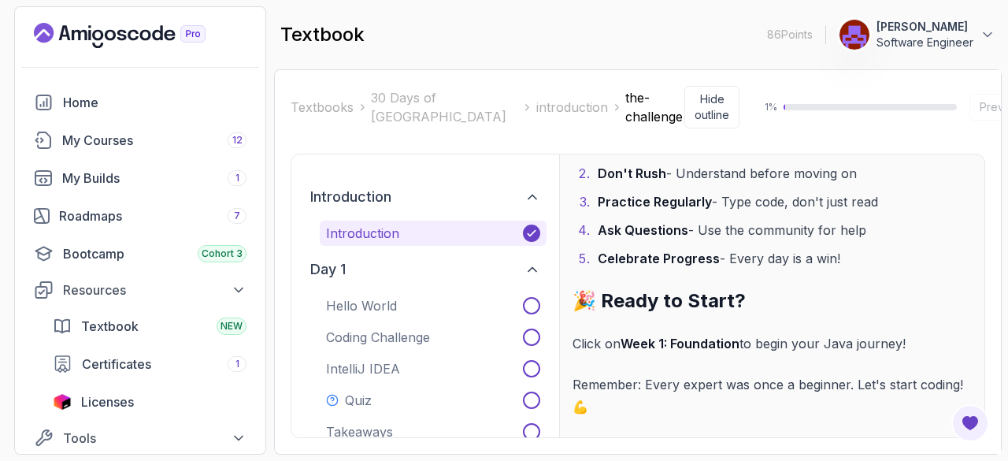
scroll to position [2735, 0]
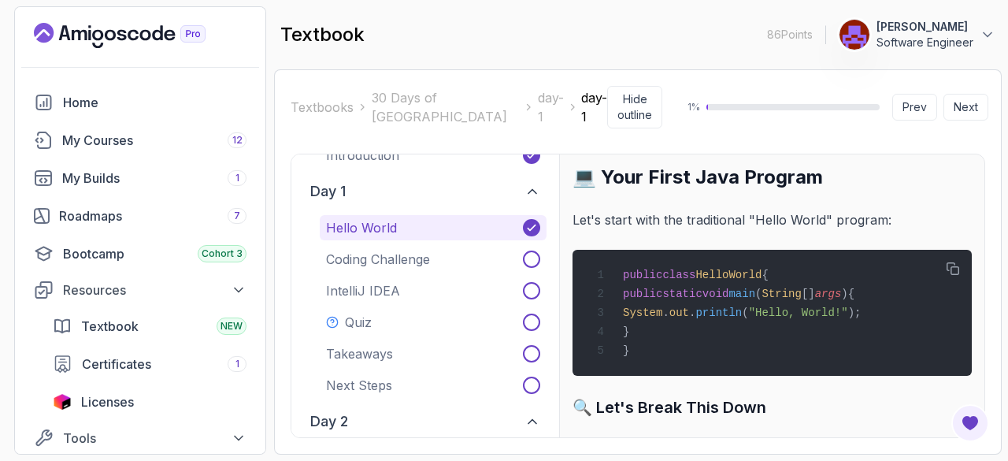
scroll to position [5040, 0]
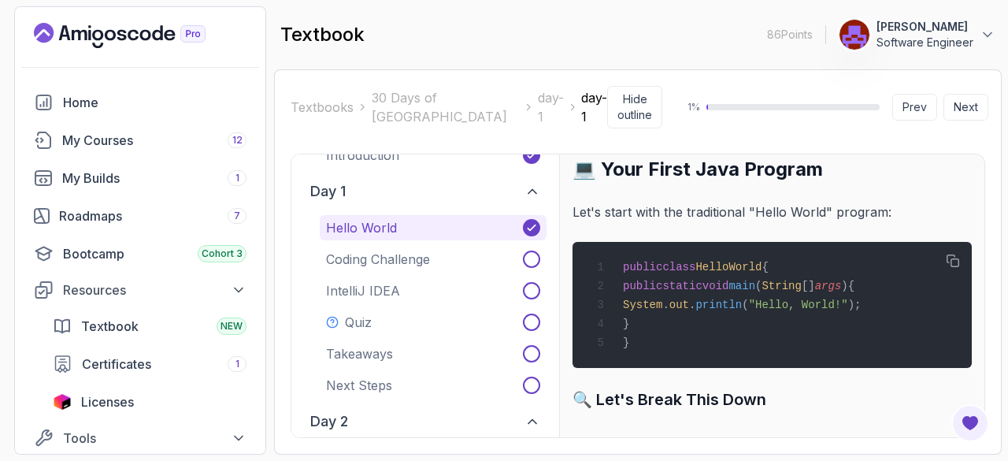
click at [136, 217] on div "Roadmaps 7" at bounding box center [152, 215] width 187 height 19
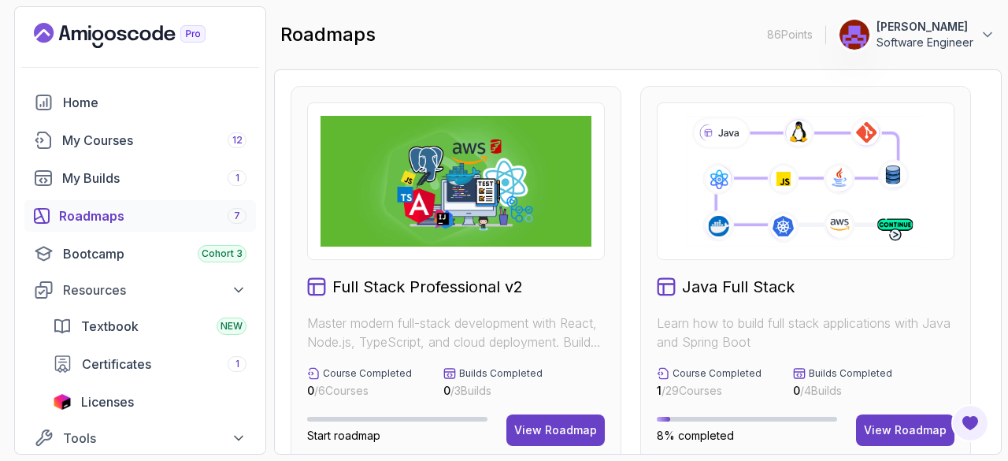
scroll to position [203, 0]
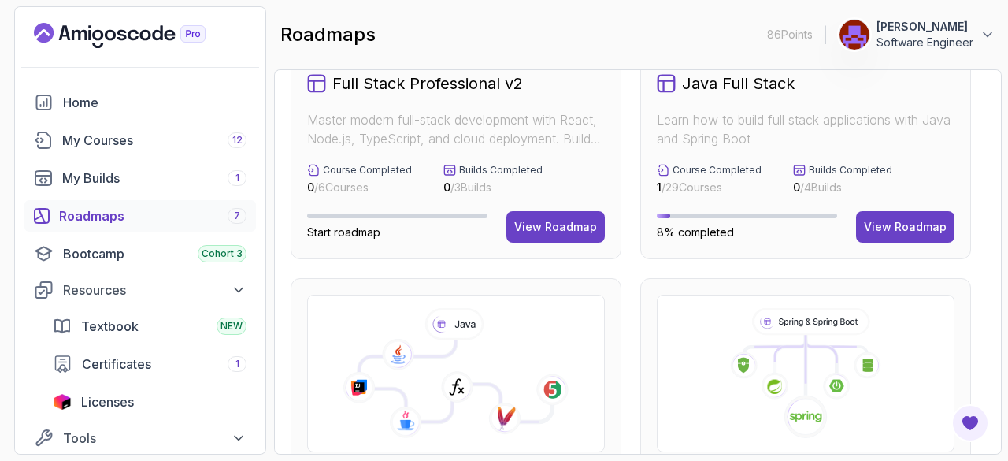
click at [920, 221] on div "View Roadmap" at bounding box center [905, 227] width 83 height 16
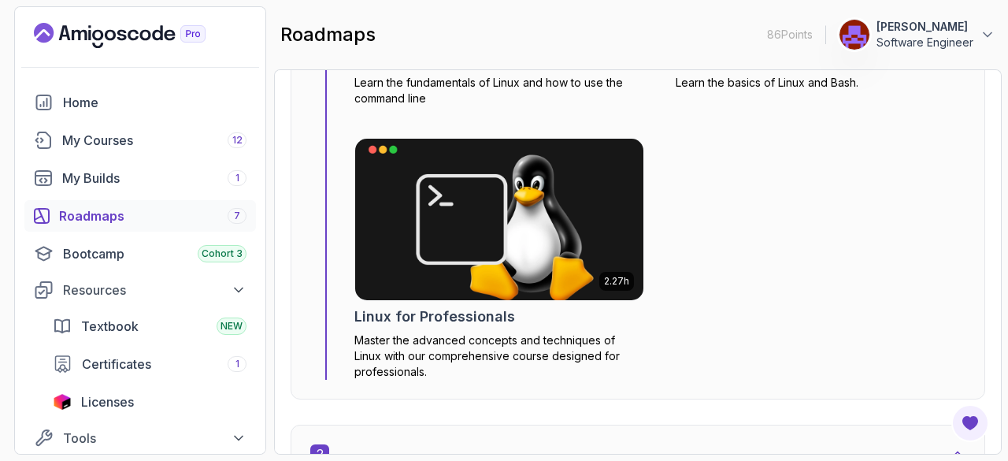
scroll to position [952, 0]
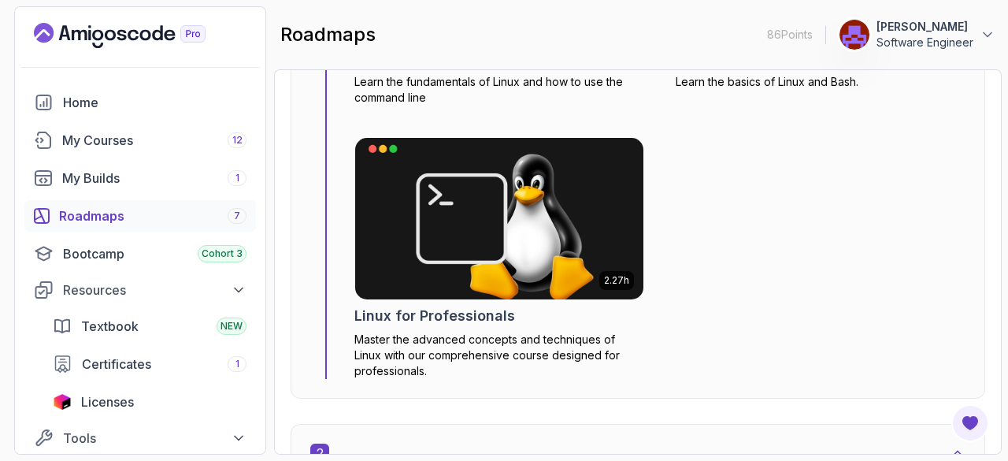
click at [239, 220] on span "7" at bounding box center [237, 215] width 6 height 13
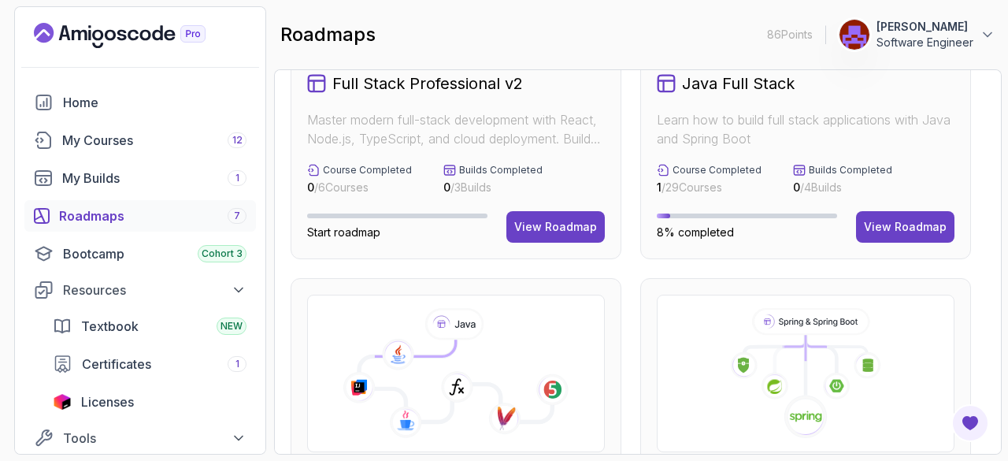
scroll to position [190, 0]
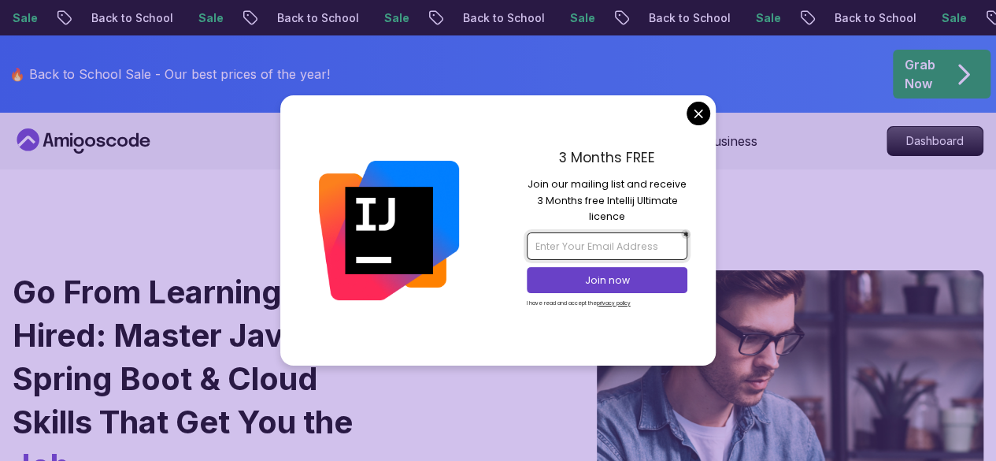
click at [608, 249] on input "email" at bounding box center [607, 245] width 161 height 27
type input "bajoisa@gmail.com"
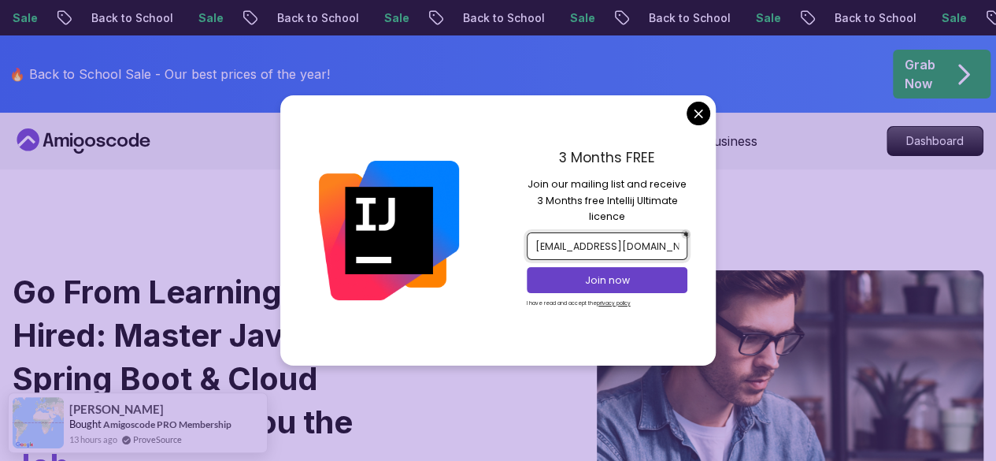
click at [613, 289] on button "Join now" at bounding box center [607, 280] width 161 height 26
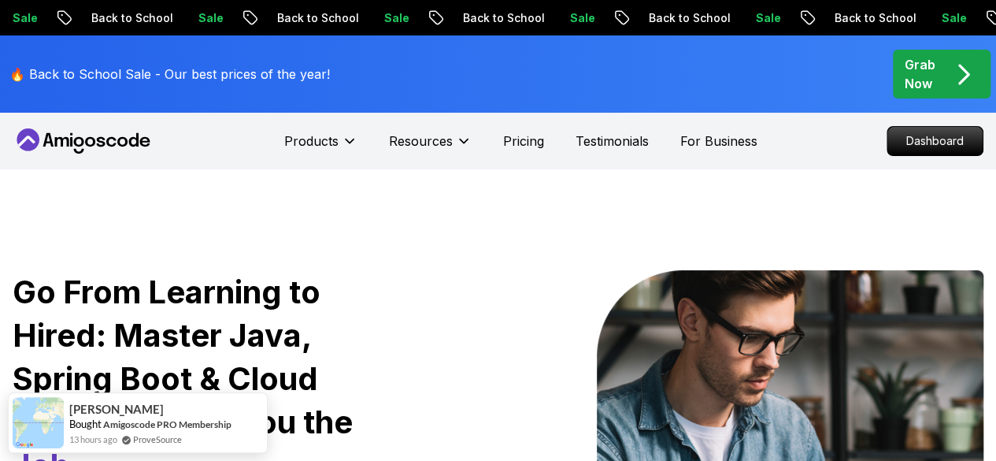
click at [936, 137] on p "Dashboard" at bounding box center [934, 141] width 95 height 28
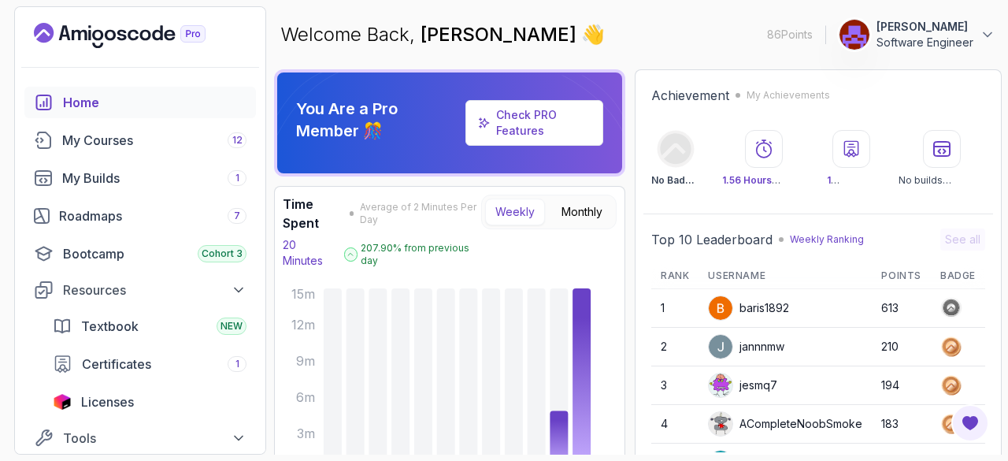
click at [144, 148] on div "My Courses 12" at bounding box center [154, 140] width 184 height 19
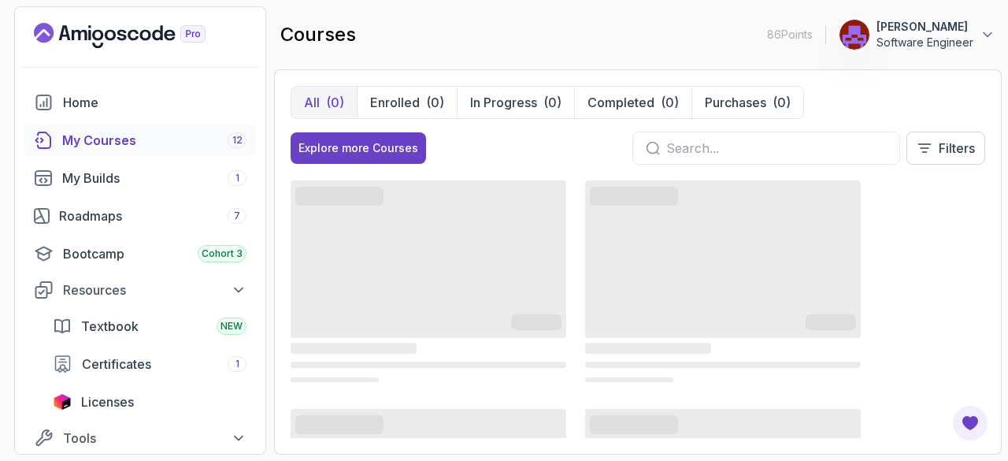
click at [409, 109] on p "Enrolled" at bounding box center [395, 102] width 50 height 19
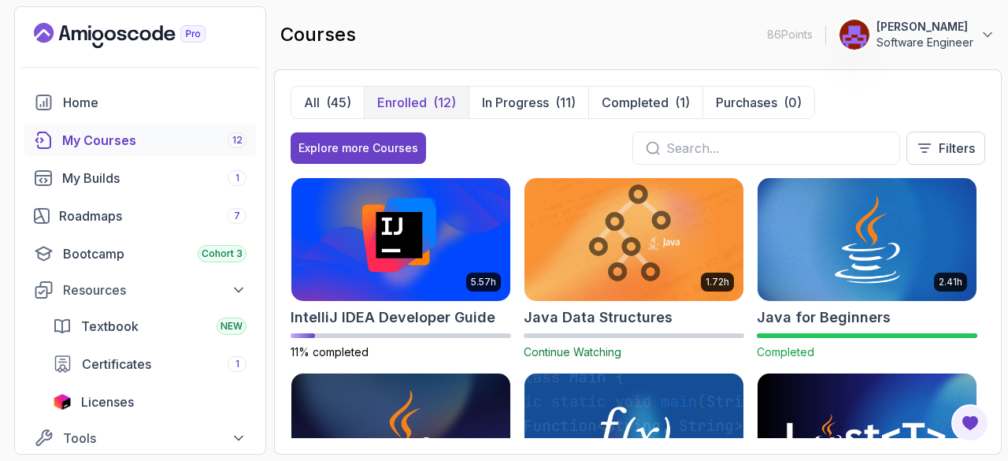
click at [441, 268] on img at bounding box center [400, 239] width 219 height 123
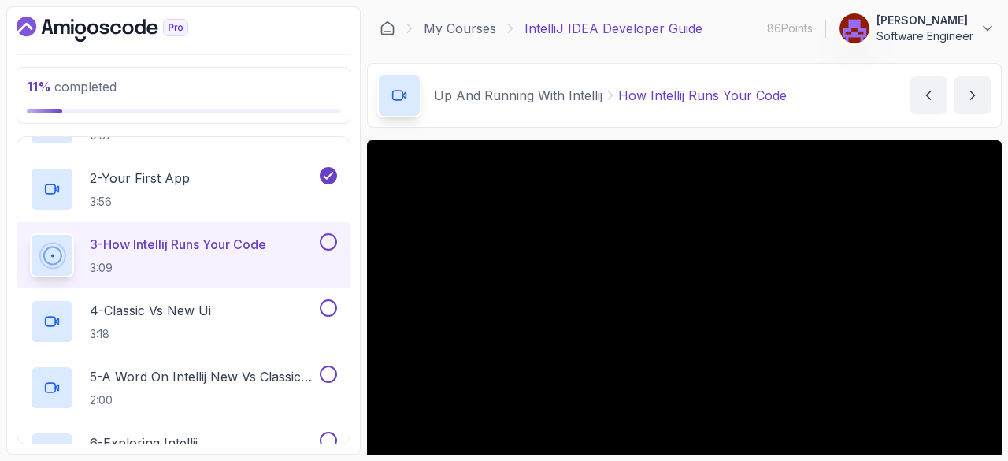
scroll to position [202, 0]
click at [232, 165] on div "2 - Your First App 3:56" at bounding box center [173, 187] width 287 height 44
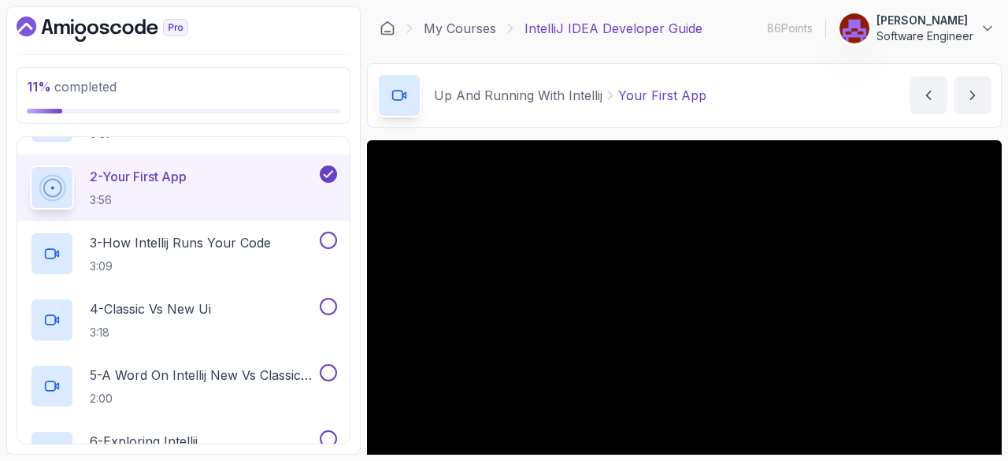
click at [242, 250] on p "3 - How Intellij Runs Your Code" at bounding box center [180, 242] width 181 height 19
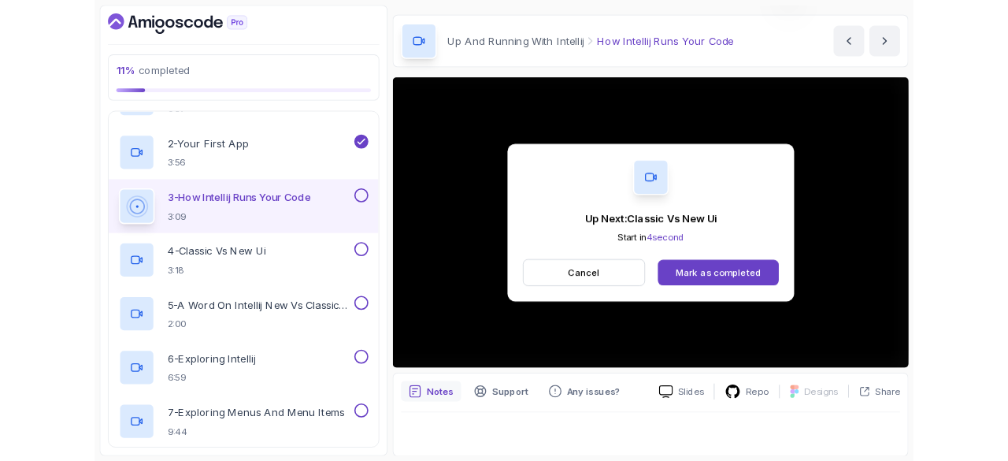
scroll to position [151, 0]
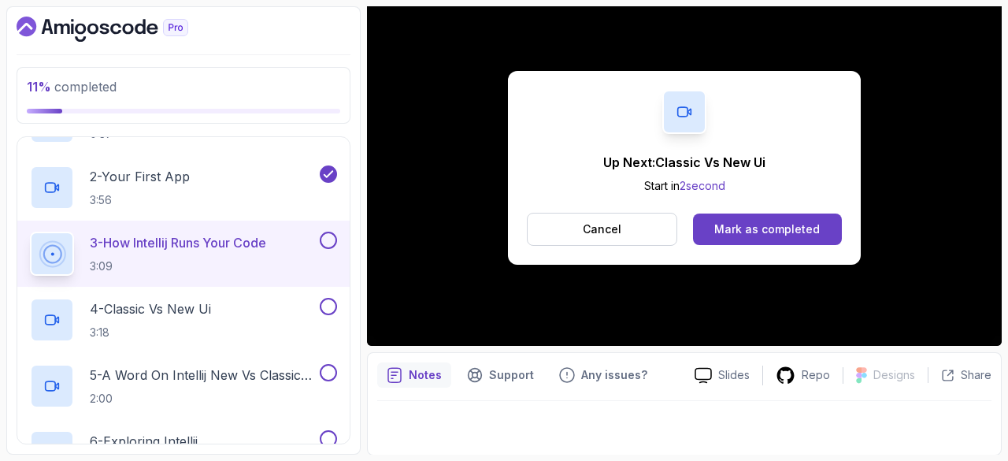
click at [795, 231] on div "Mark as completed" at bounding box center [766, 229] width 105 height 16
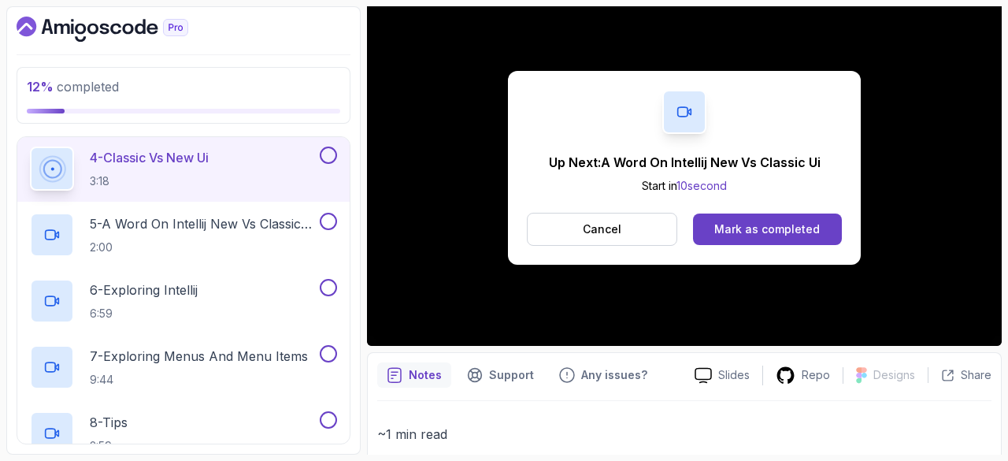
scroll to position [360, 0]
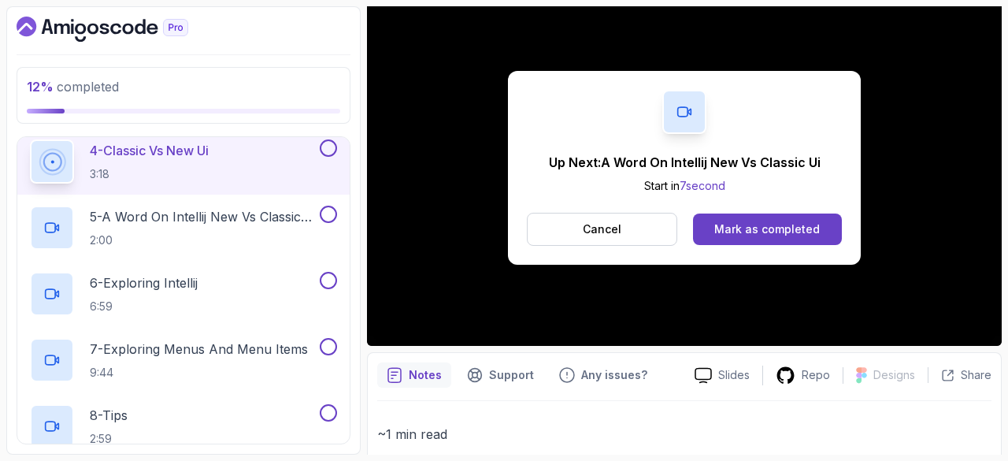
click at [753, 226] on div "Mark as completed" at bounding box center [766, 229] width 105 height 16
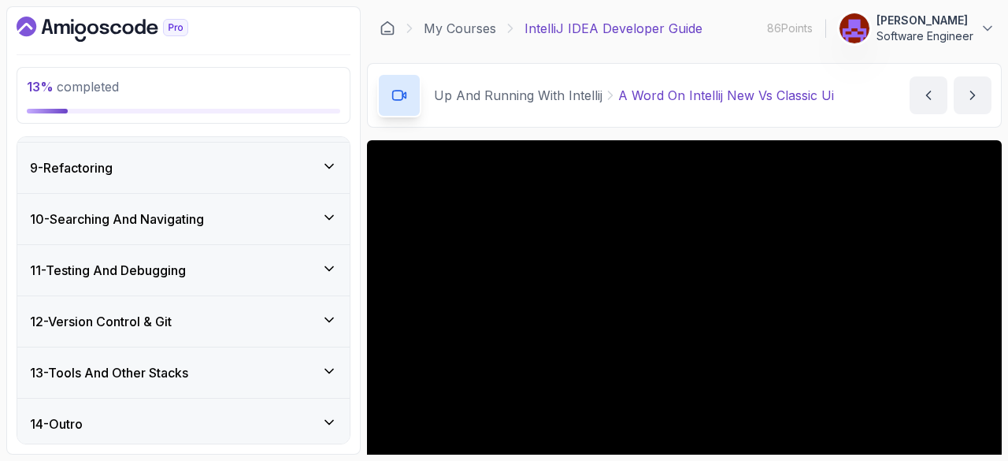
click at [973, 98] on icon "next content" at bounding box center [972, 95] width 16 height 16
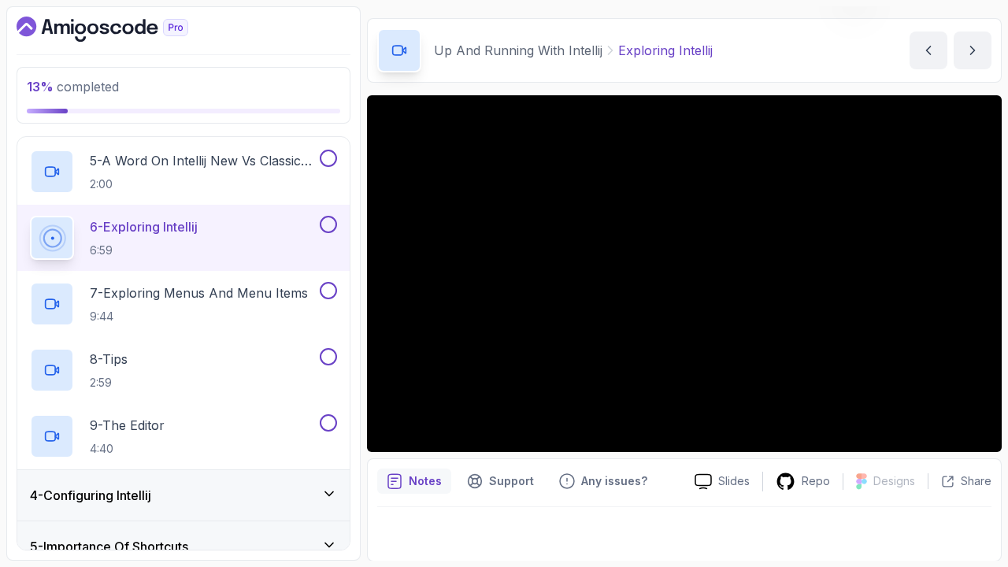
scroll to position [151, 0]
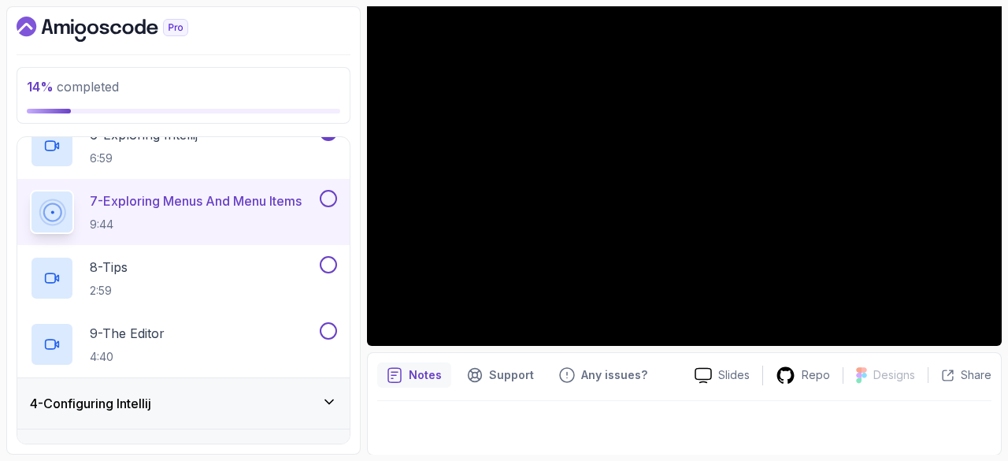
scroll to position [507, 0]
